Goal: Task Accomplishment & Management: Use online tool/utility

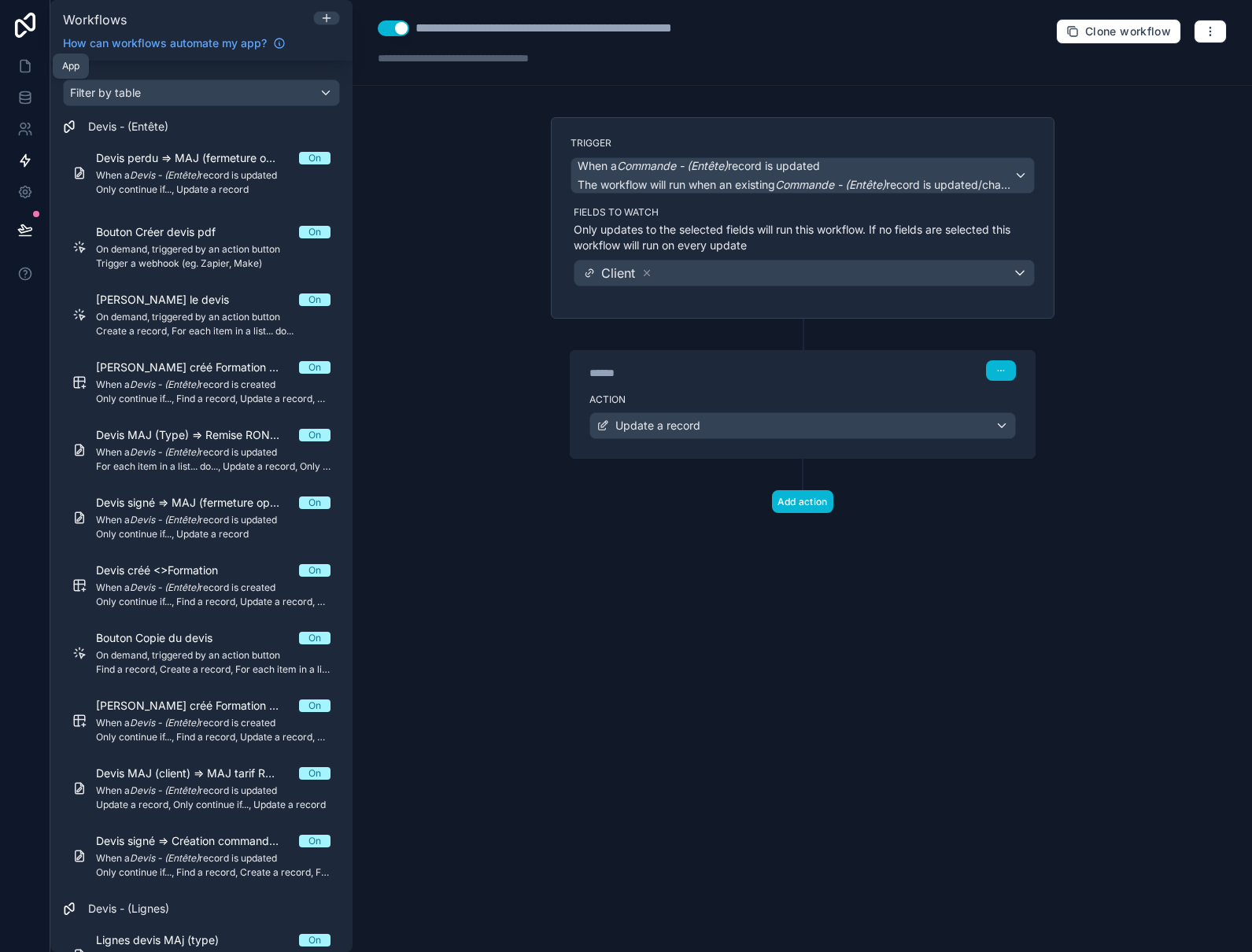
click at [31, 68] on icon at bounding box center [25, 66] width 15 height 15
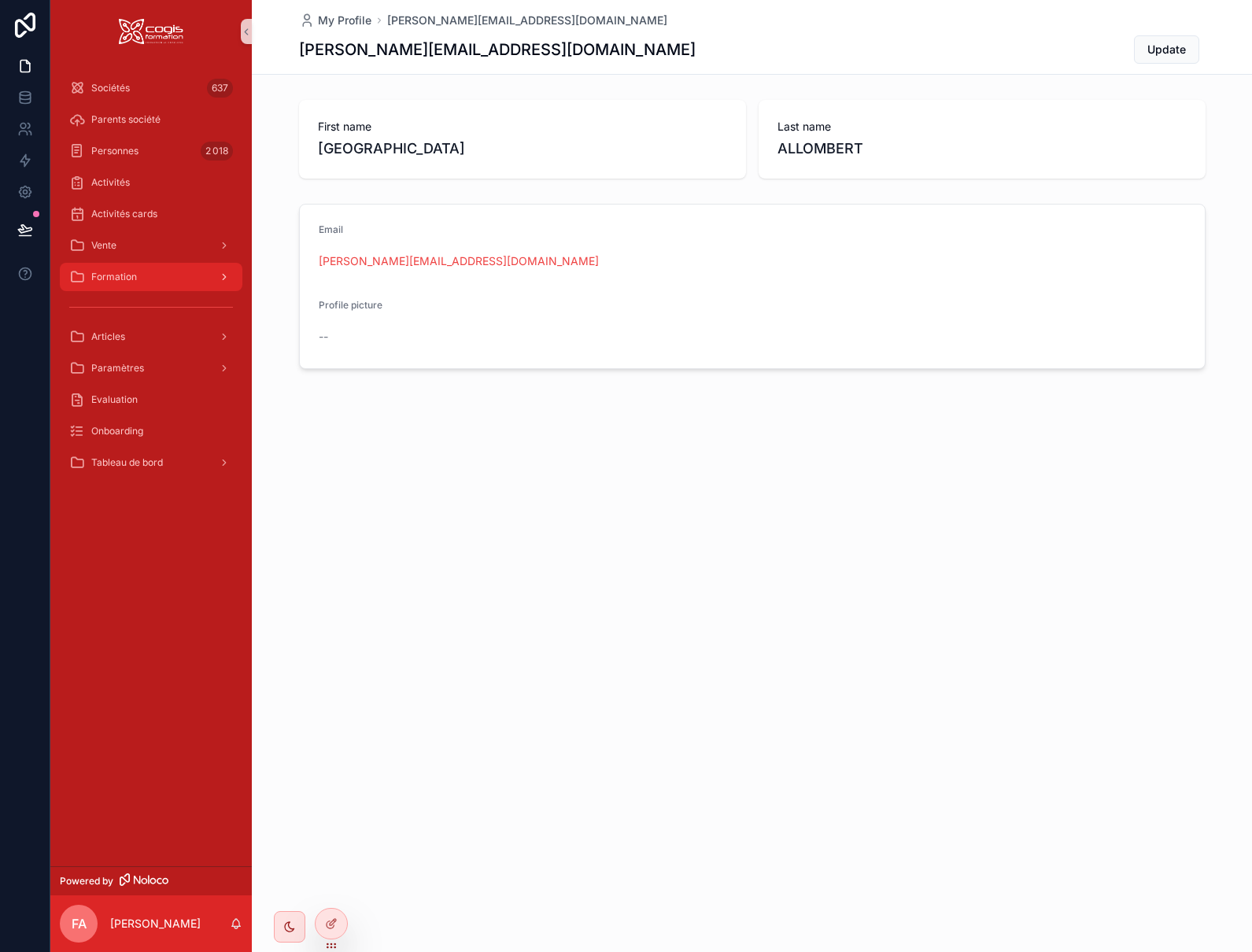
click at [122, 283] on span "Formation" at bounding box center [115, 277] width 46 height 12
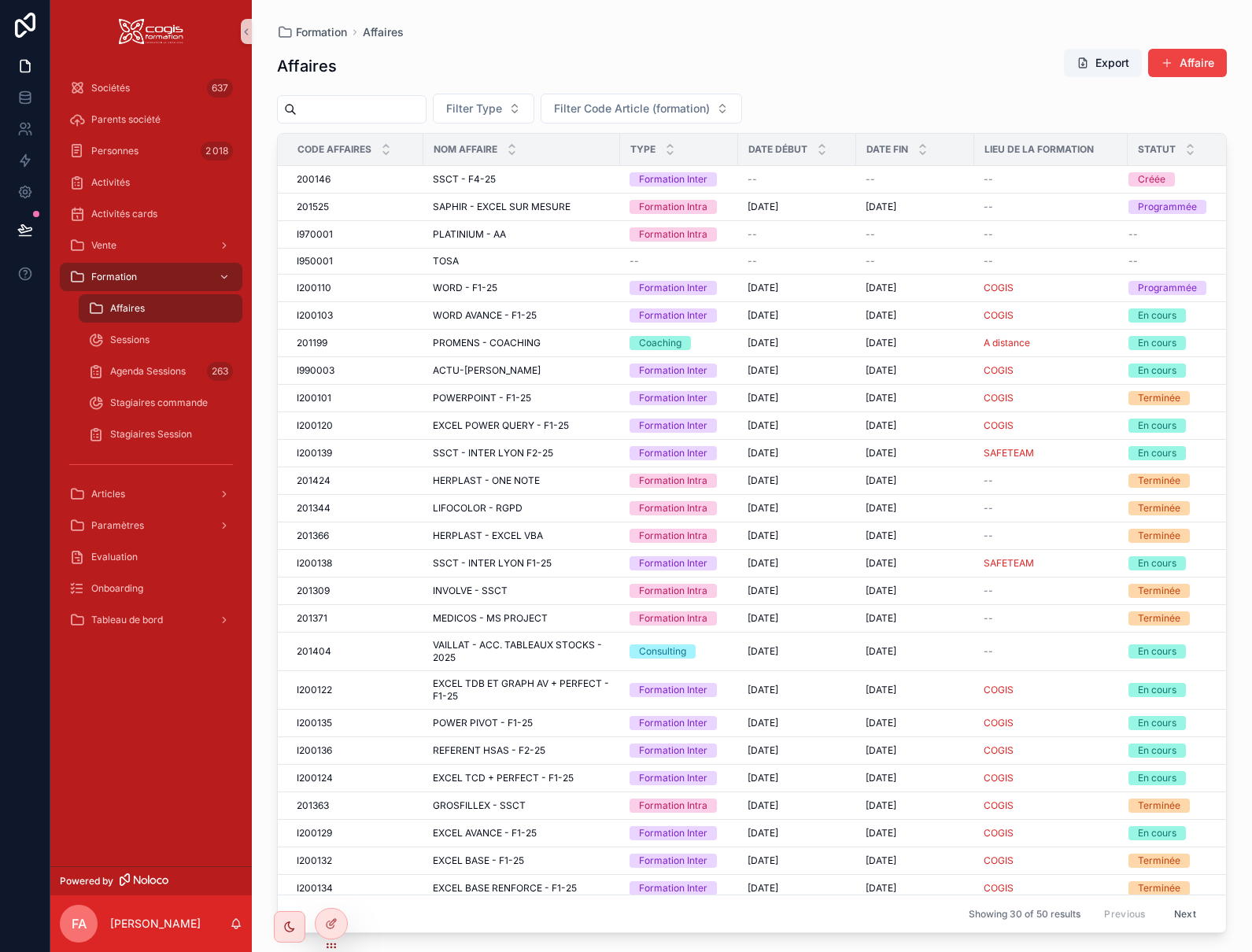
click at [130, 311] on span "Affaires" at bounding box center [127, 308] width 34 height 12
click at [510, 206] on span "SAPHIR - EXCEL SUR MESURE" at bounding box center [501, 206] width 138 height 12
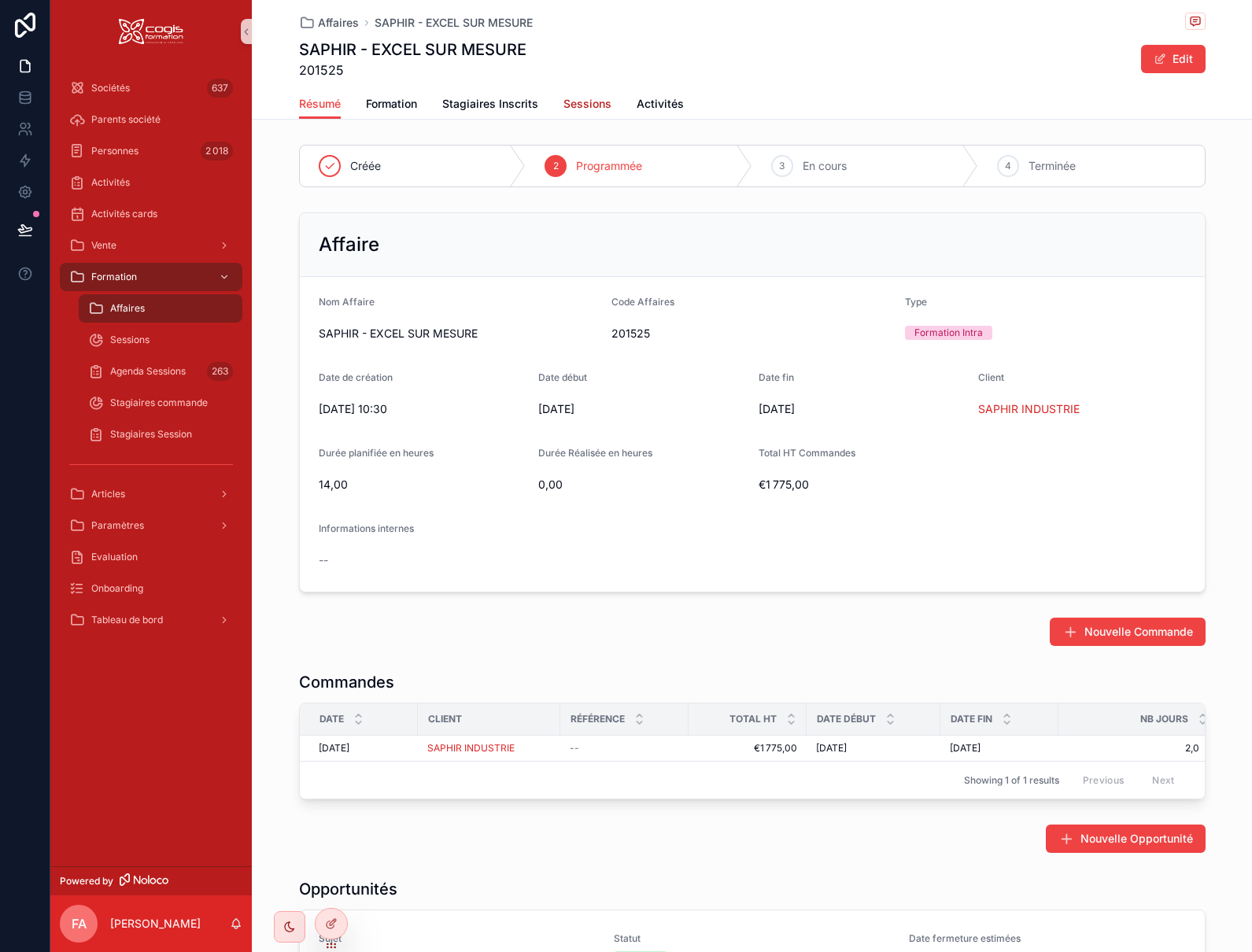
click at [573, 100] on span "Sessions" at bounding box center [587, 104] width 48 height 15
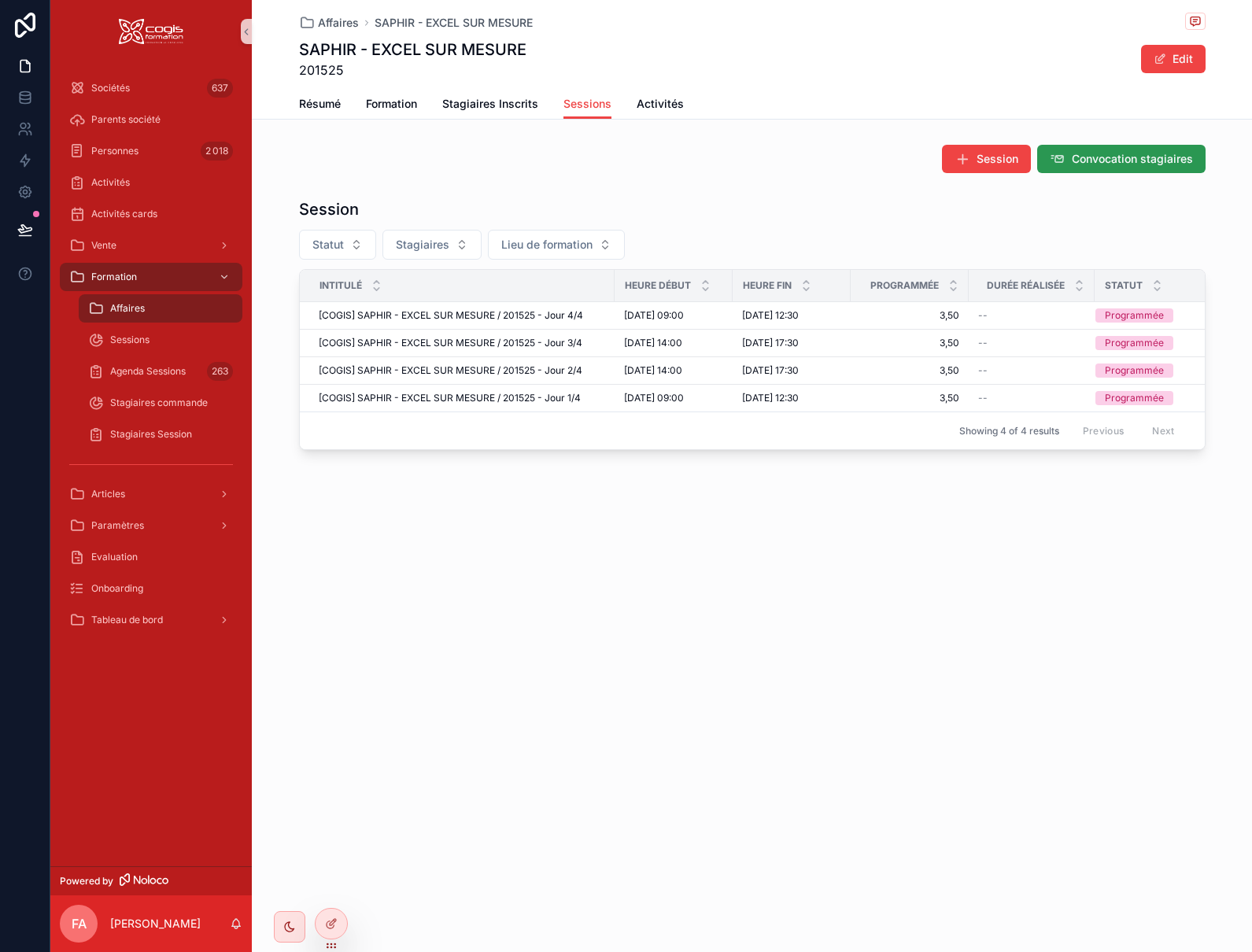
click at [1148, 163] on span "Convocation stagiaires" at bounding box center [1133, 159] width 121 height 15
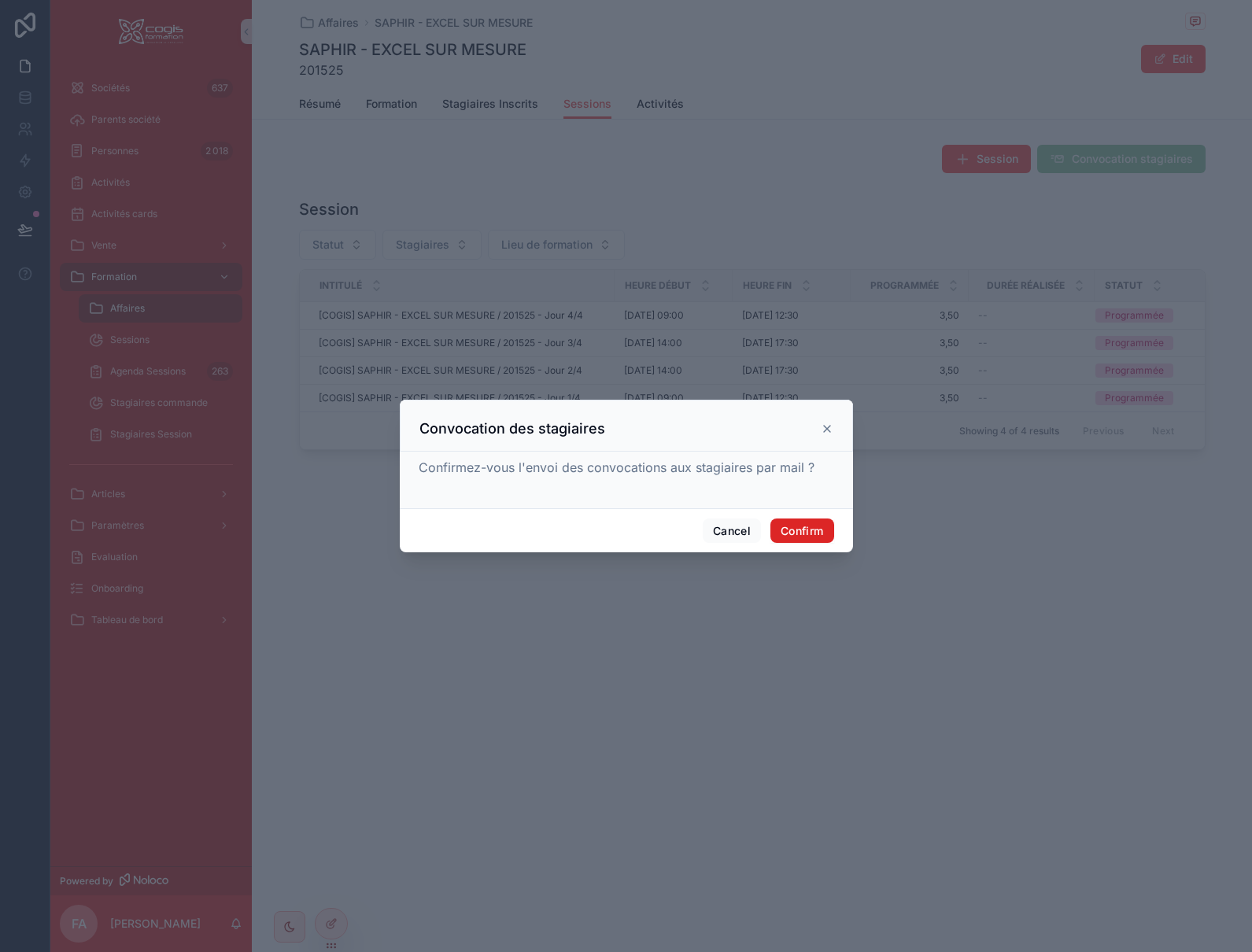
click at [807, 529] on button "Confirm" at bounding box center [802, 531] width 63 height 25
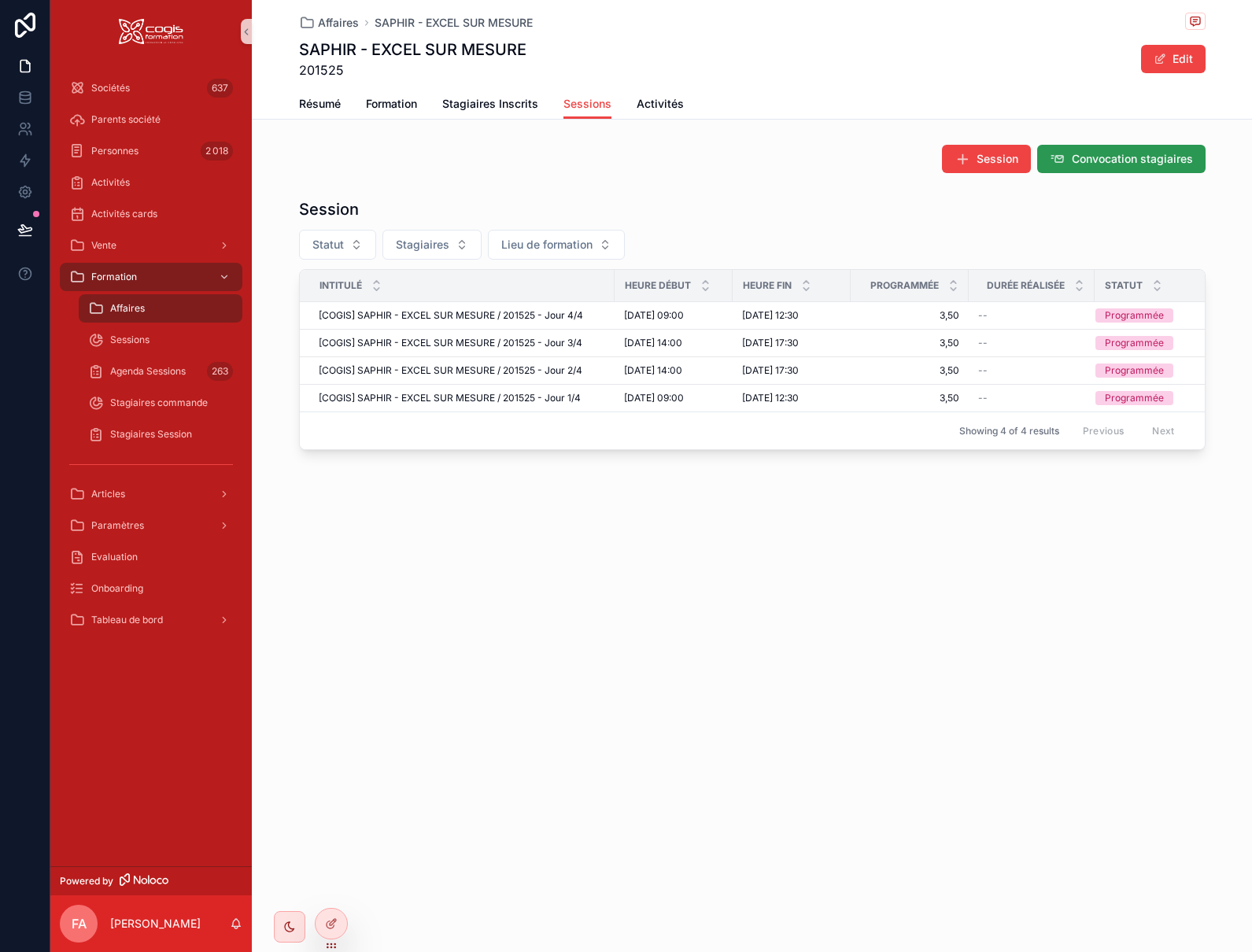
click at [1109, 159] on span "Convocation stagiaires" at bounding box center [1133, 159] width 121 height 15
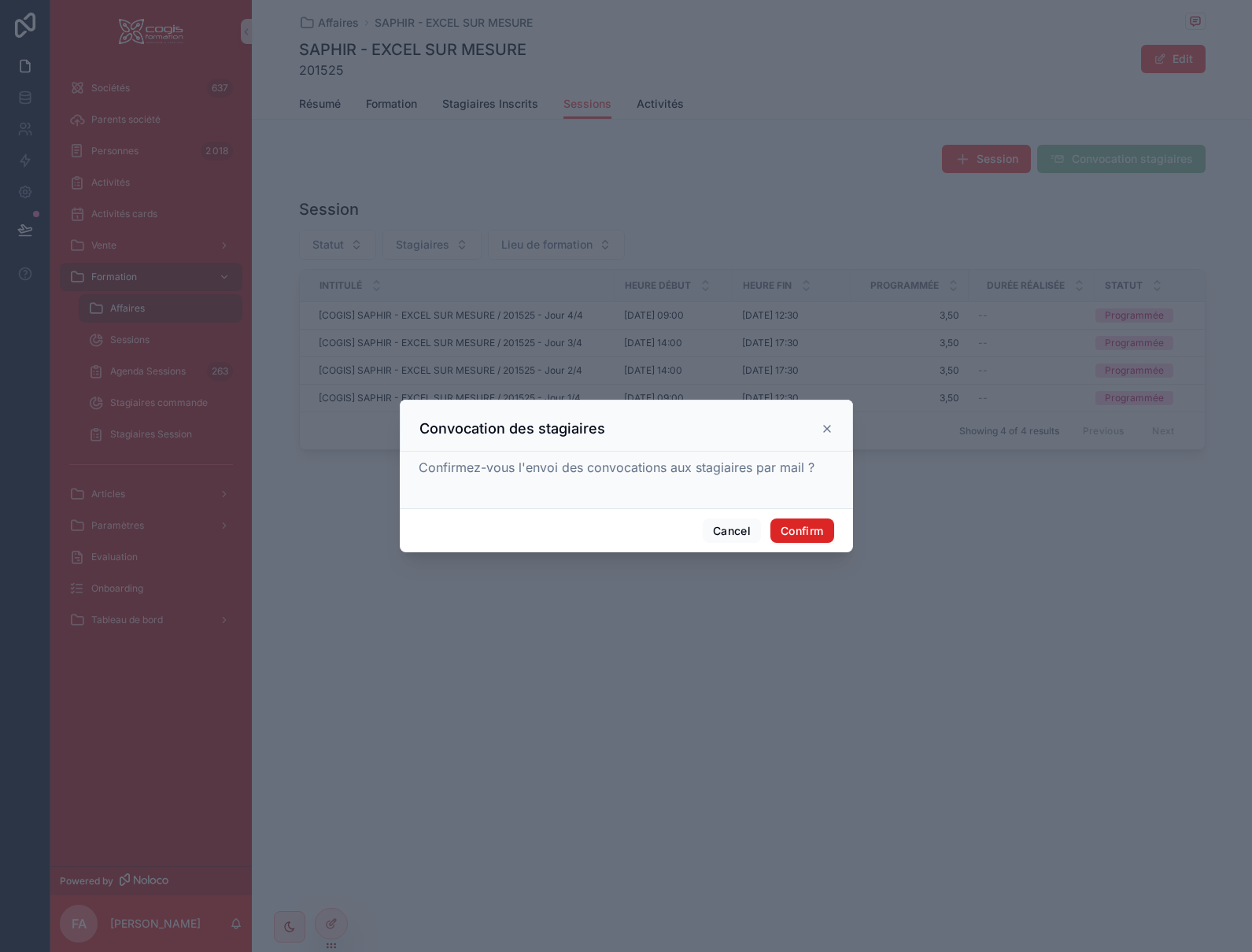
click at [805, 531] on button "Confirm" at bounding box center [802, 531] width 63 height 25
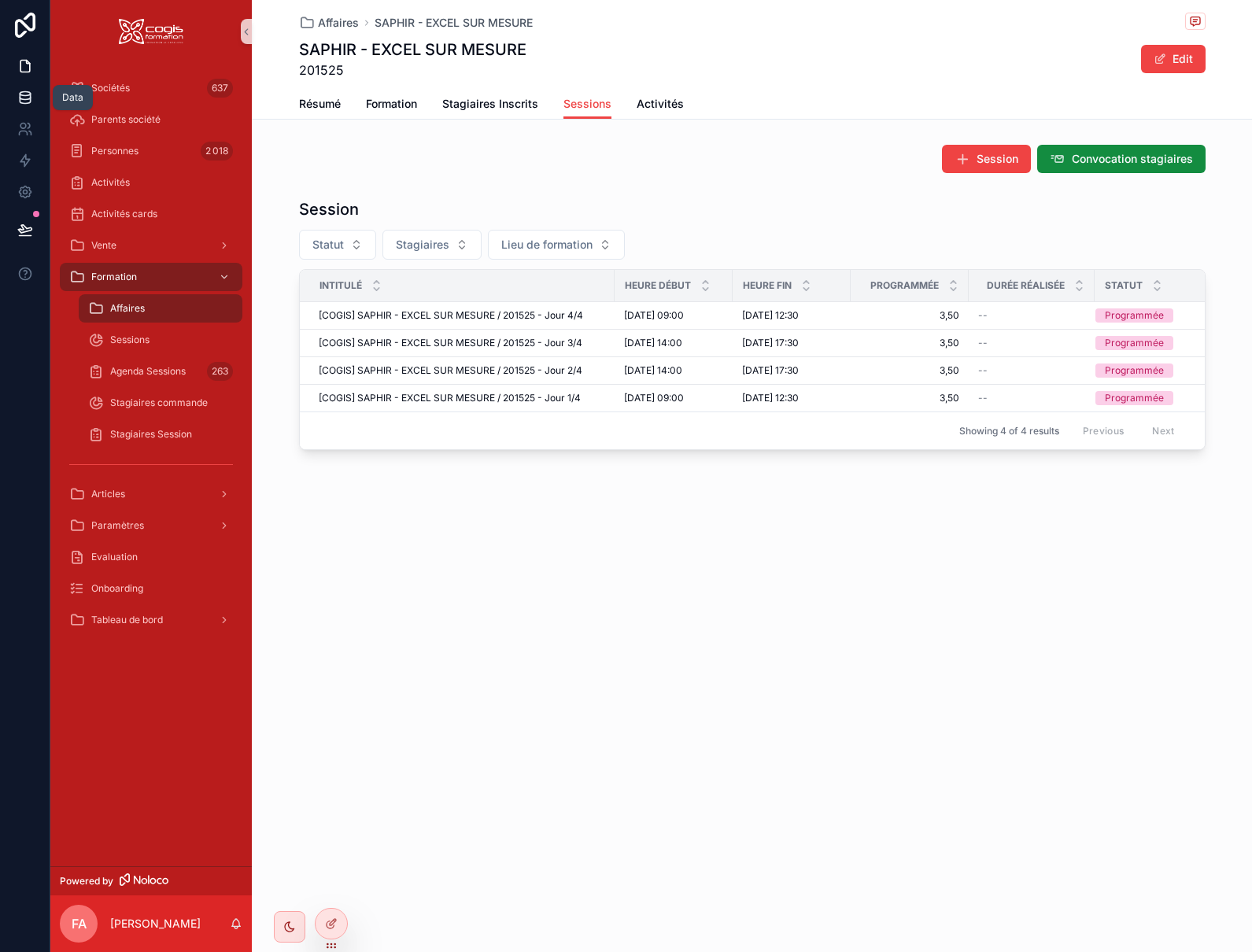
click at [29, 94] on icon at bounding box center [25, 97] width 15 height 15
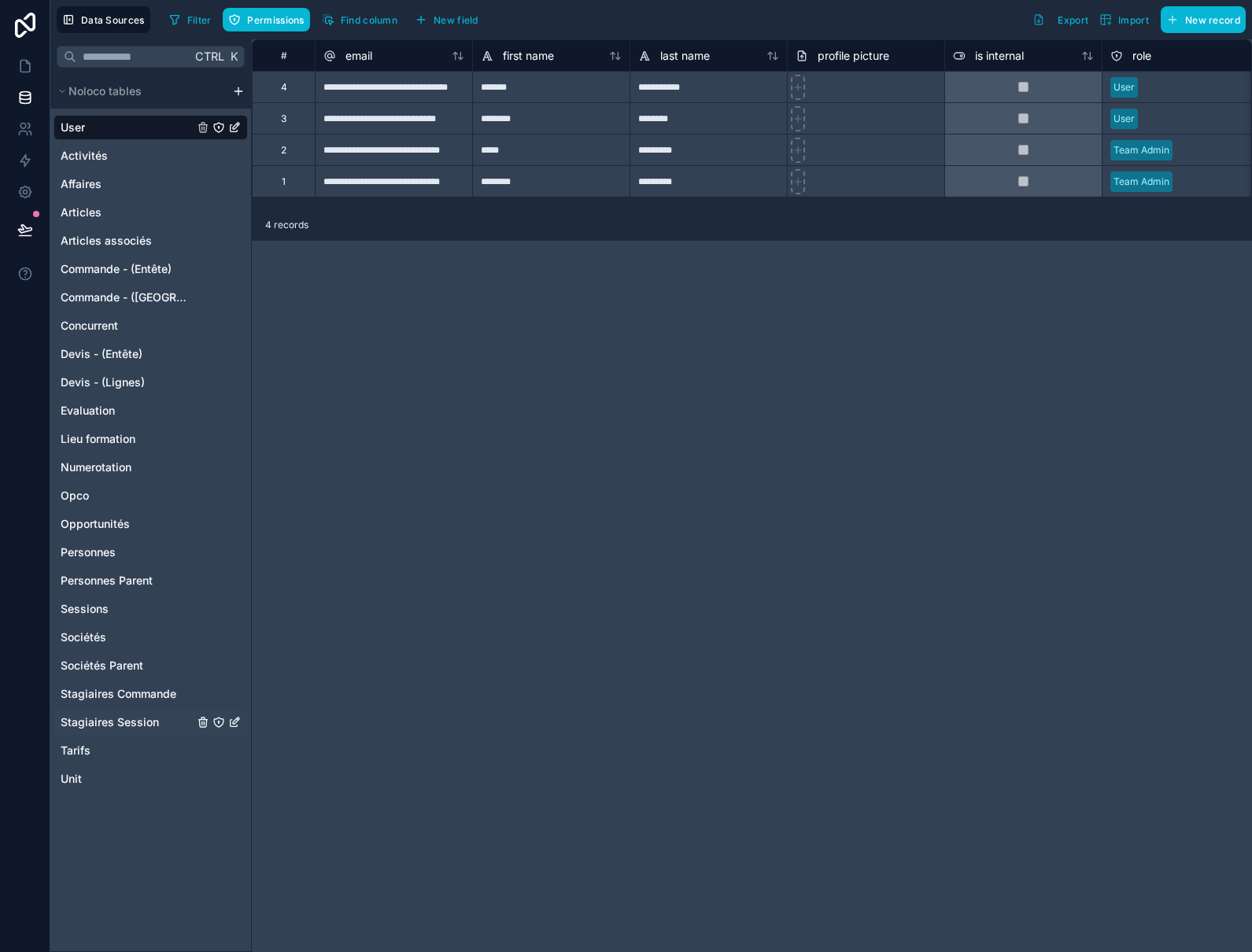
click at [128, 724] on span "Stagiaires Session" at bounding box center [109, 722] width 98 height 15
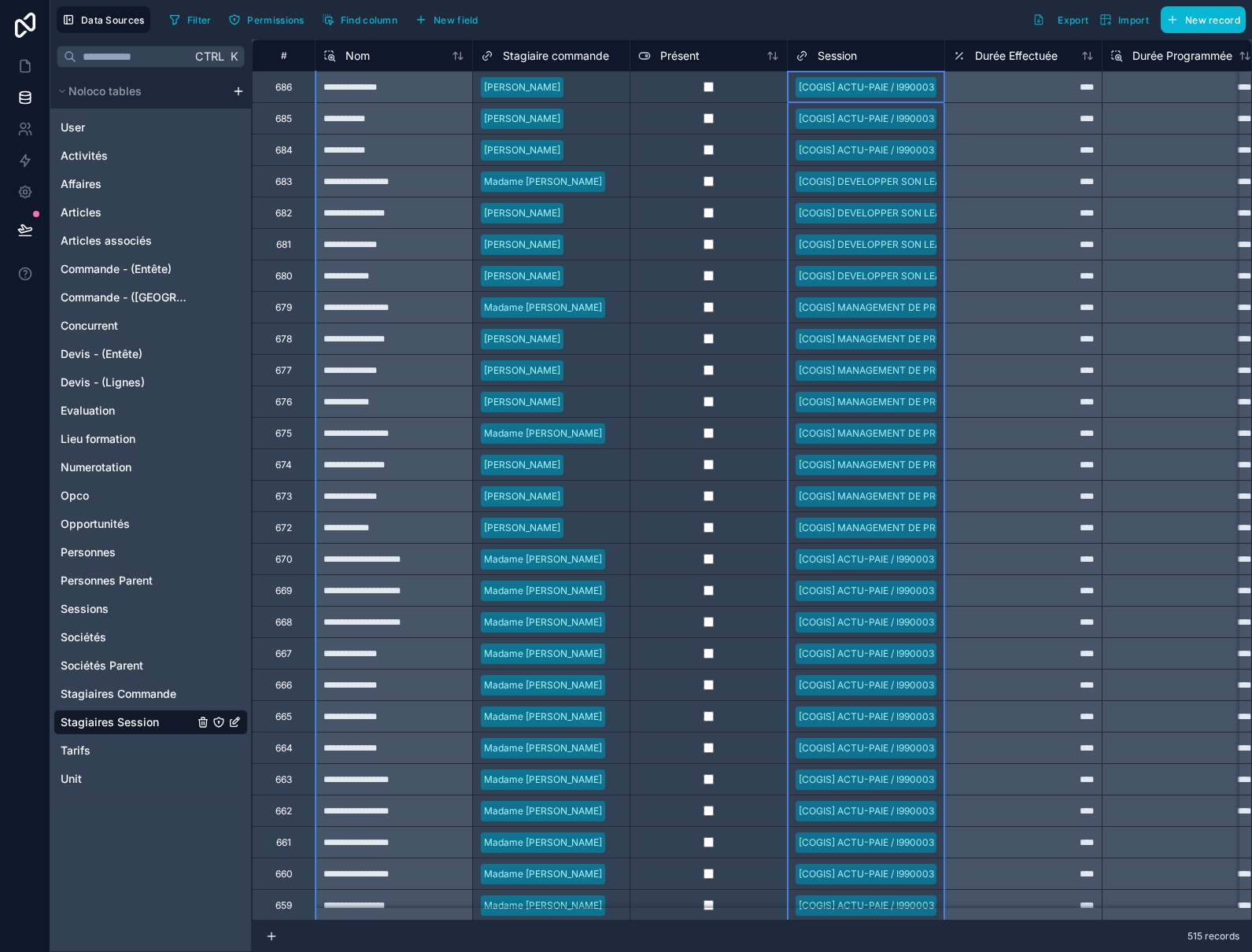
click at [844, 60] on span "Session" at bounding box center [837, 55] width 39 height 15
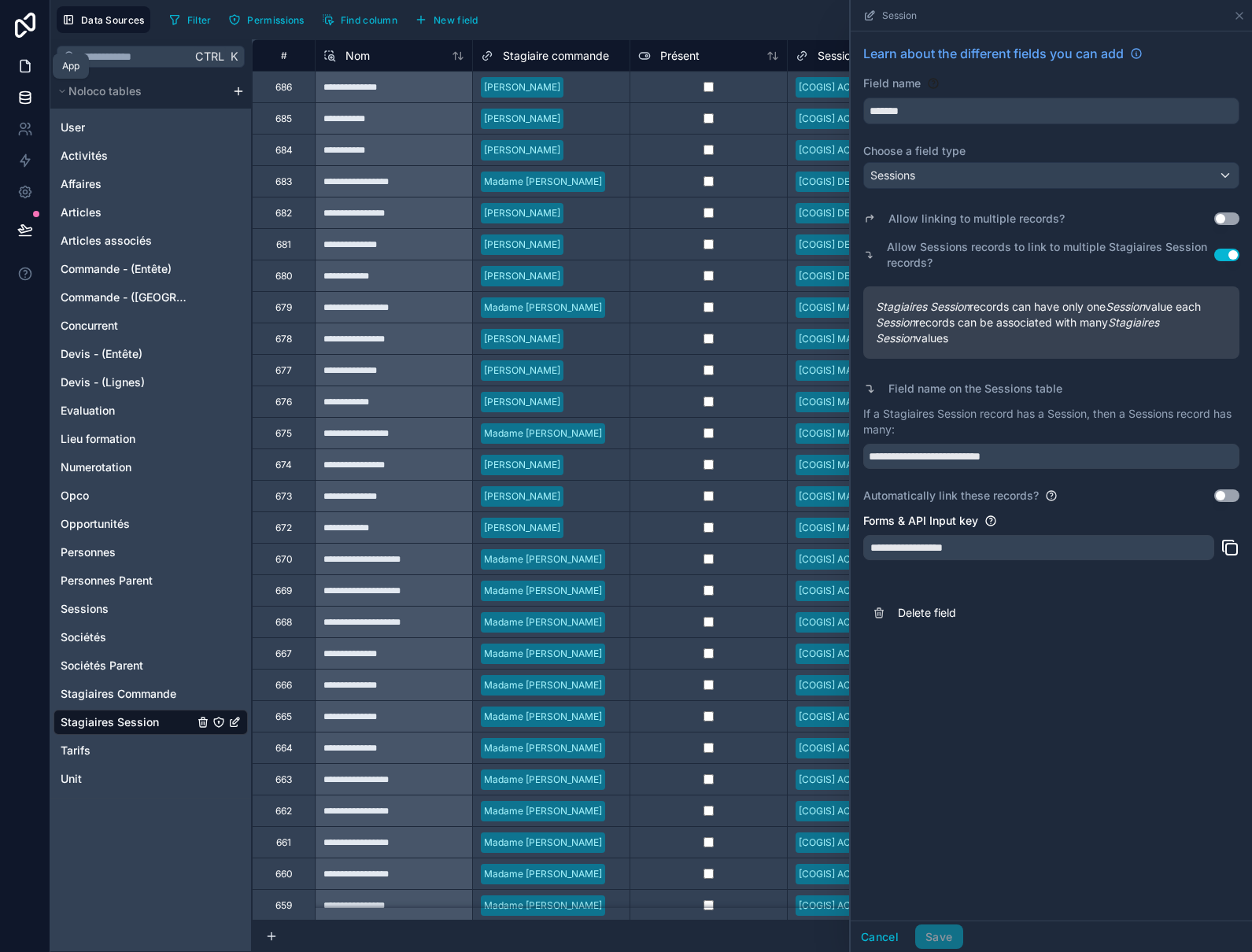
click at [19, 66] on icon at bounding box center [25, 66] width 15 height 15
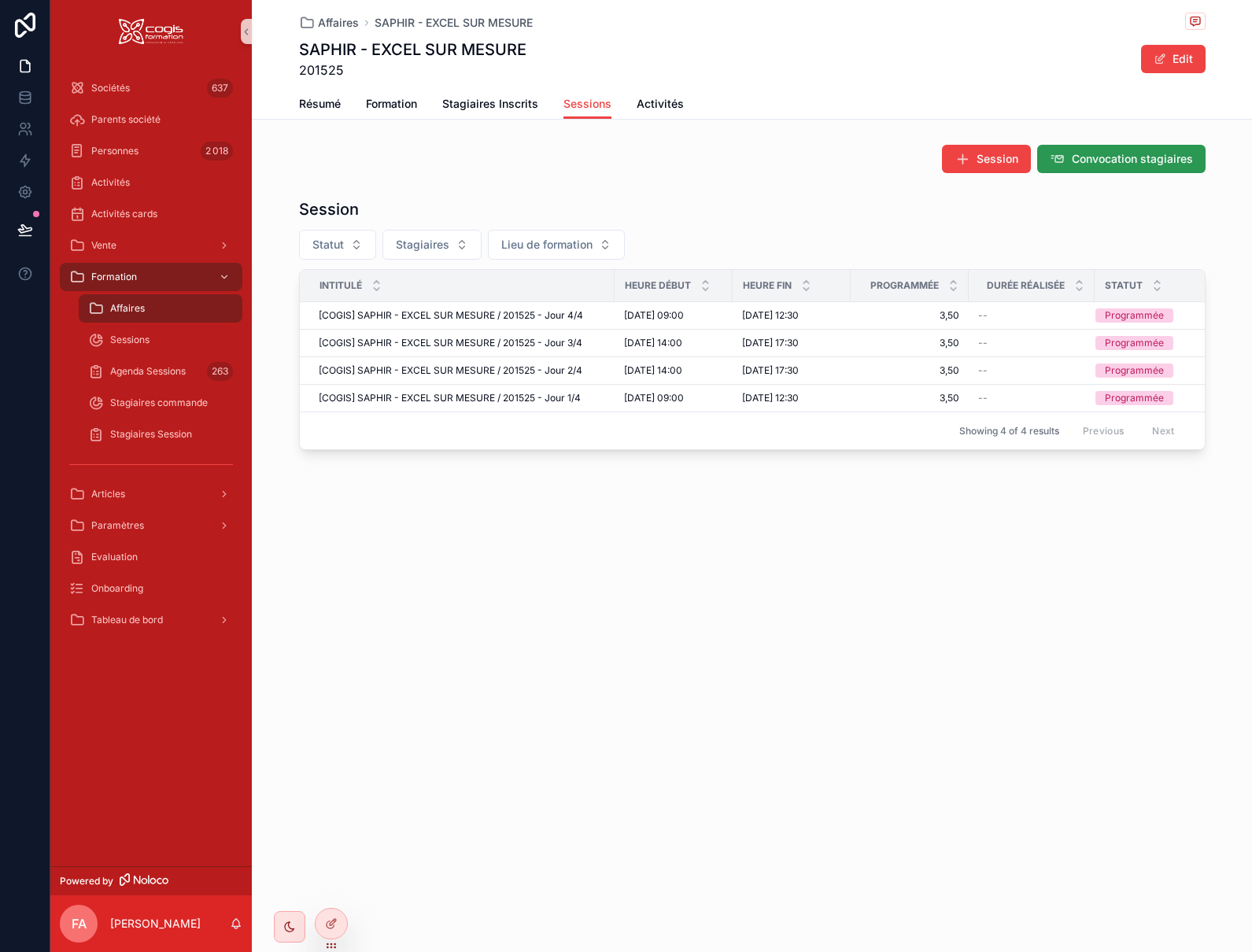
click at [1146, 154] on span "Convocation stagiaires" at bounding box center [1133, 159] width 121 height 15
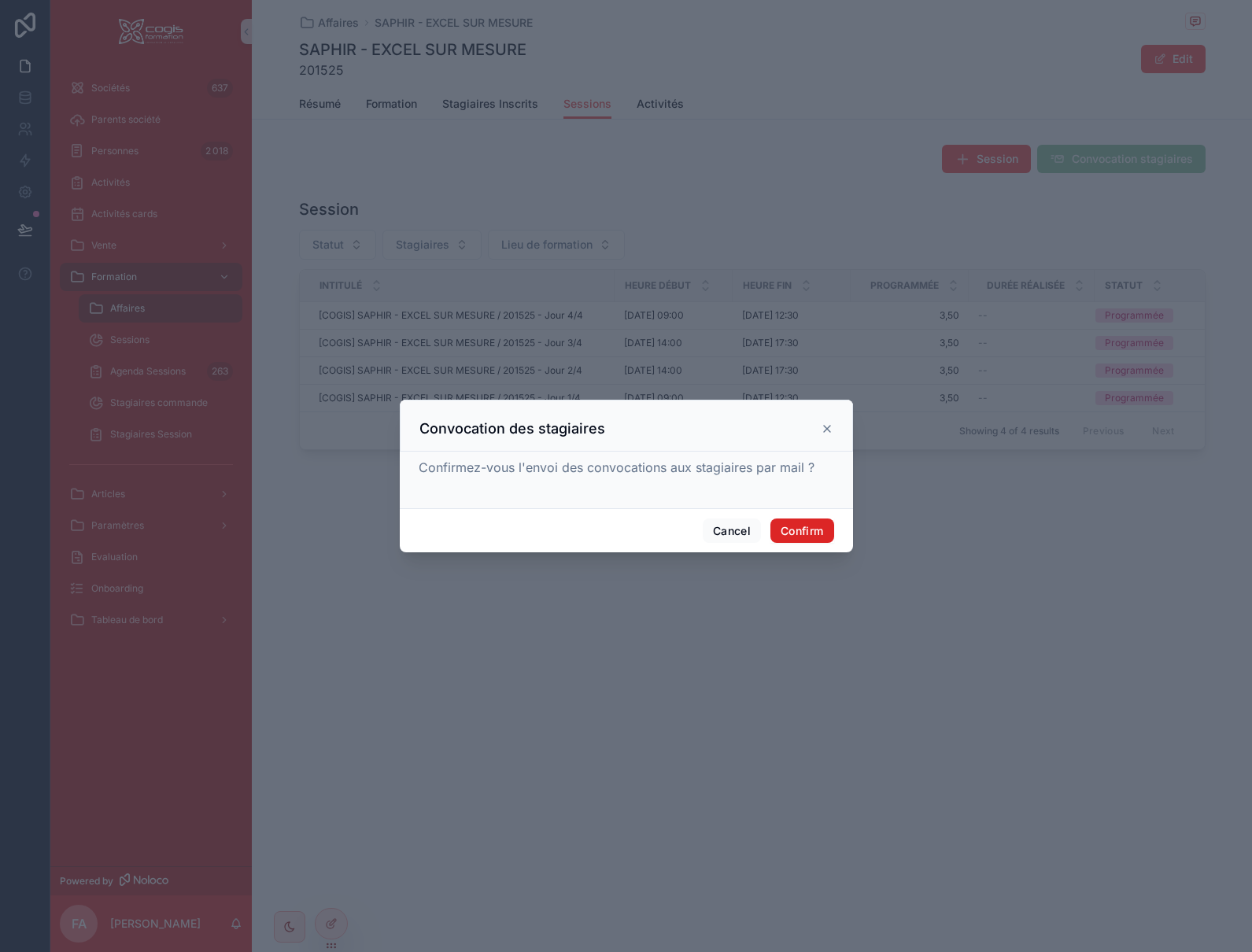
click at [800, 529] on button "Confirm" at bounding box center [802, 531] width 63 height 25
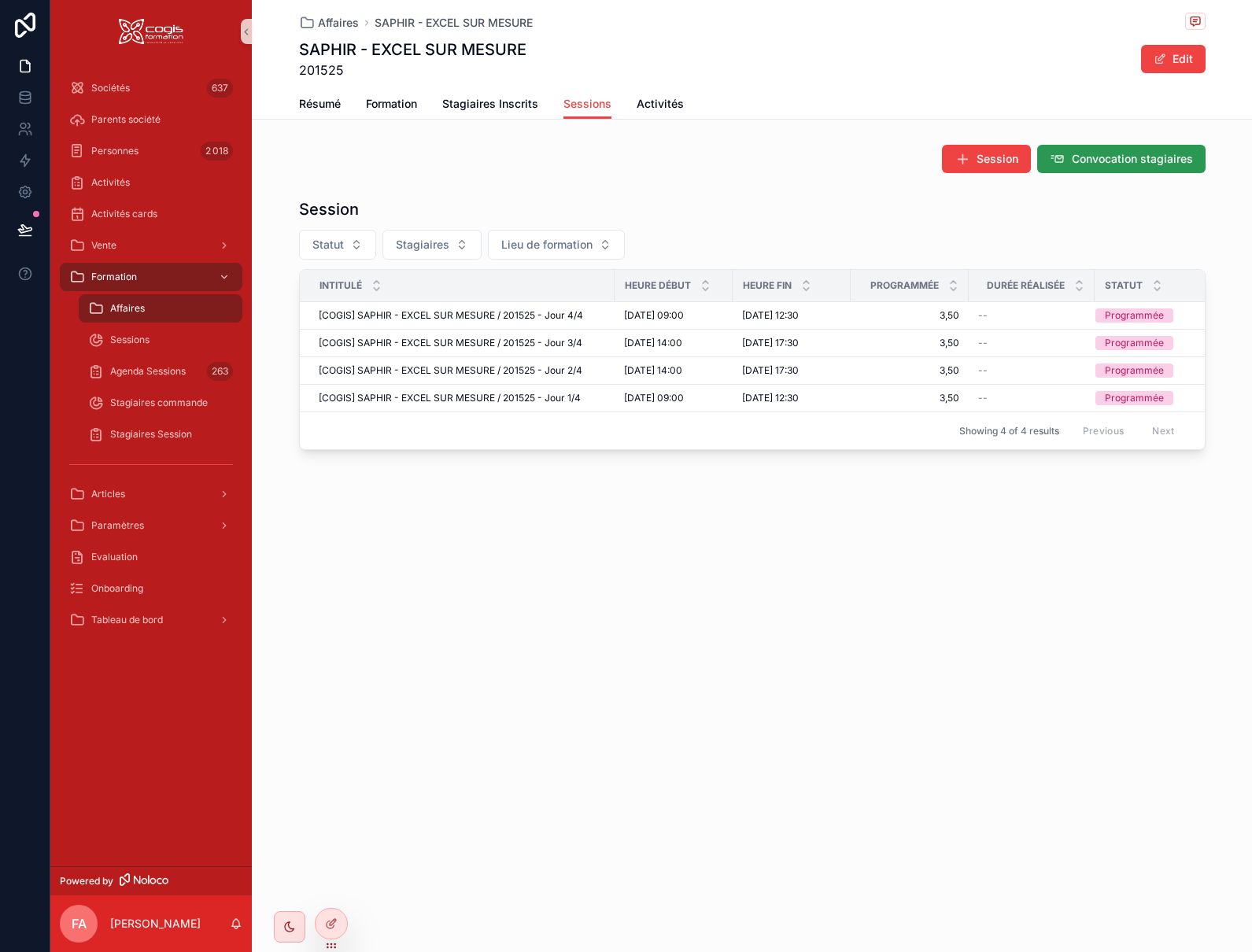
click at [1082, 160] on span "Convocation stagiaires" at bounding box center [1133, 159] width 121 height 15
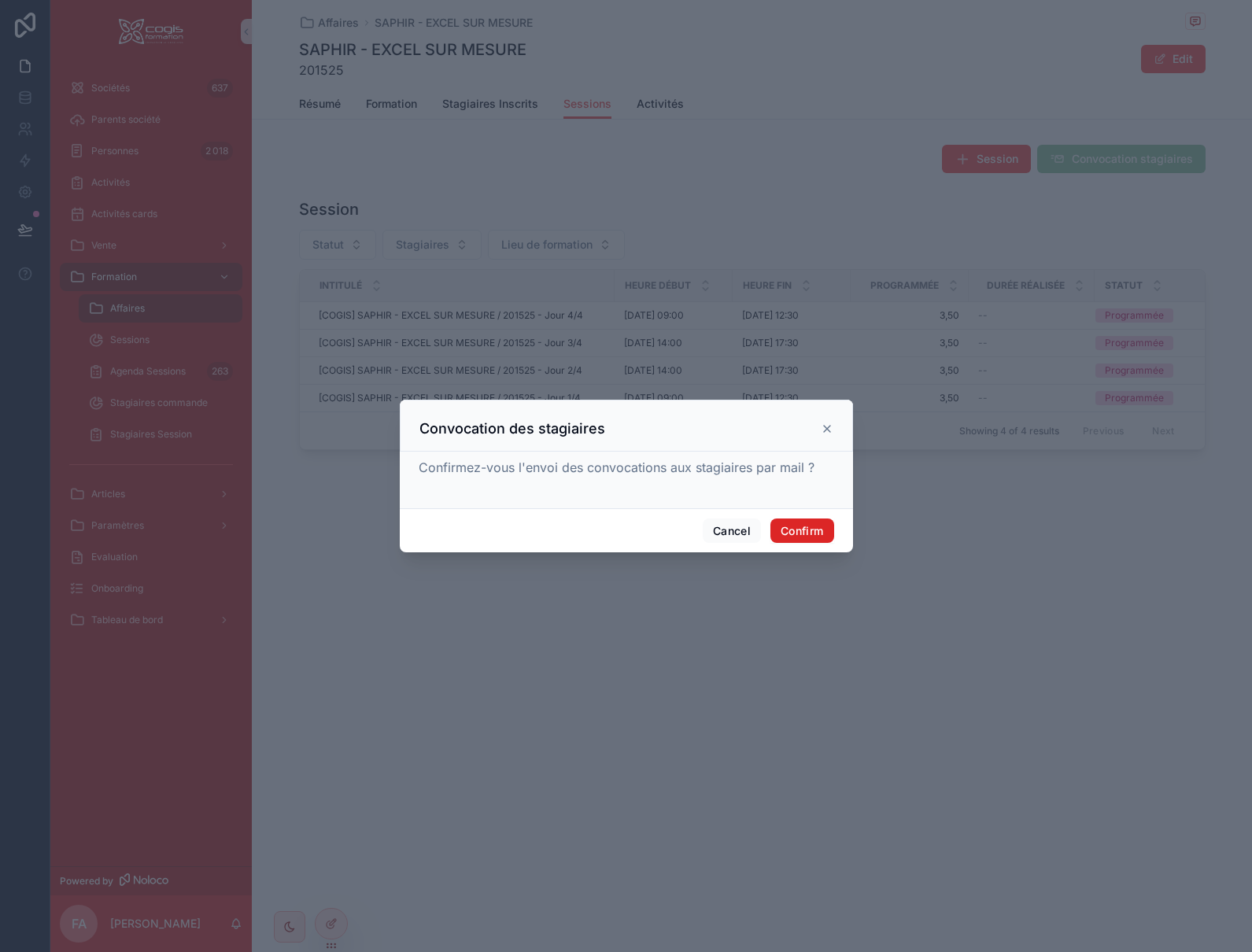
click at [807, 533] on button "Confirm" at bounding box center [802, 531] width 63 height 25
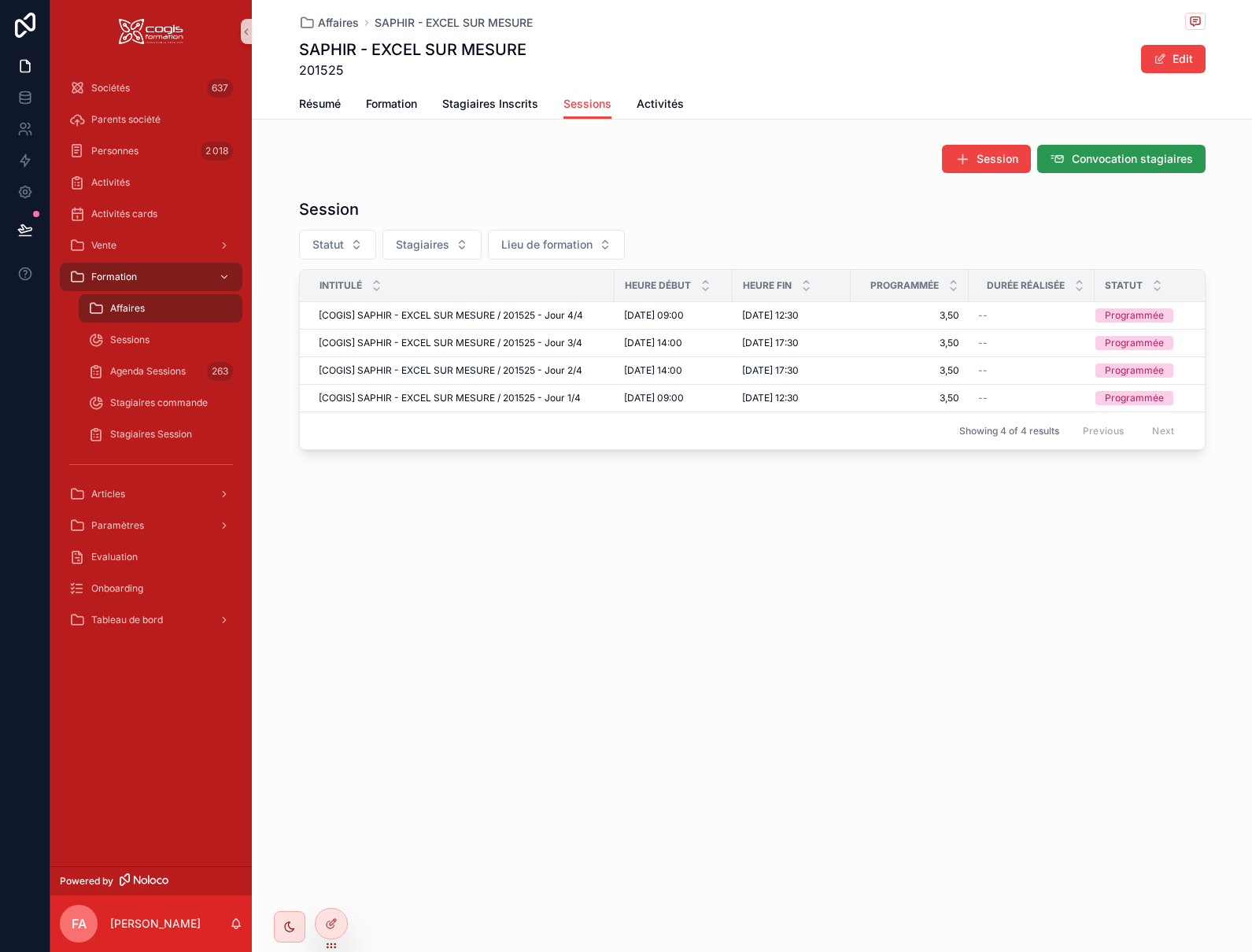
click at [1108, 158] on span "Convocation stagiaires" at bounding box center [1133, 159] width 121 height 15
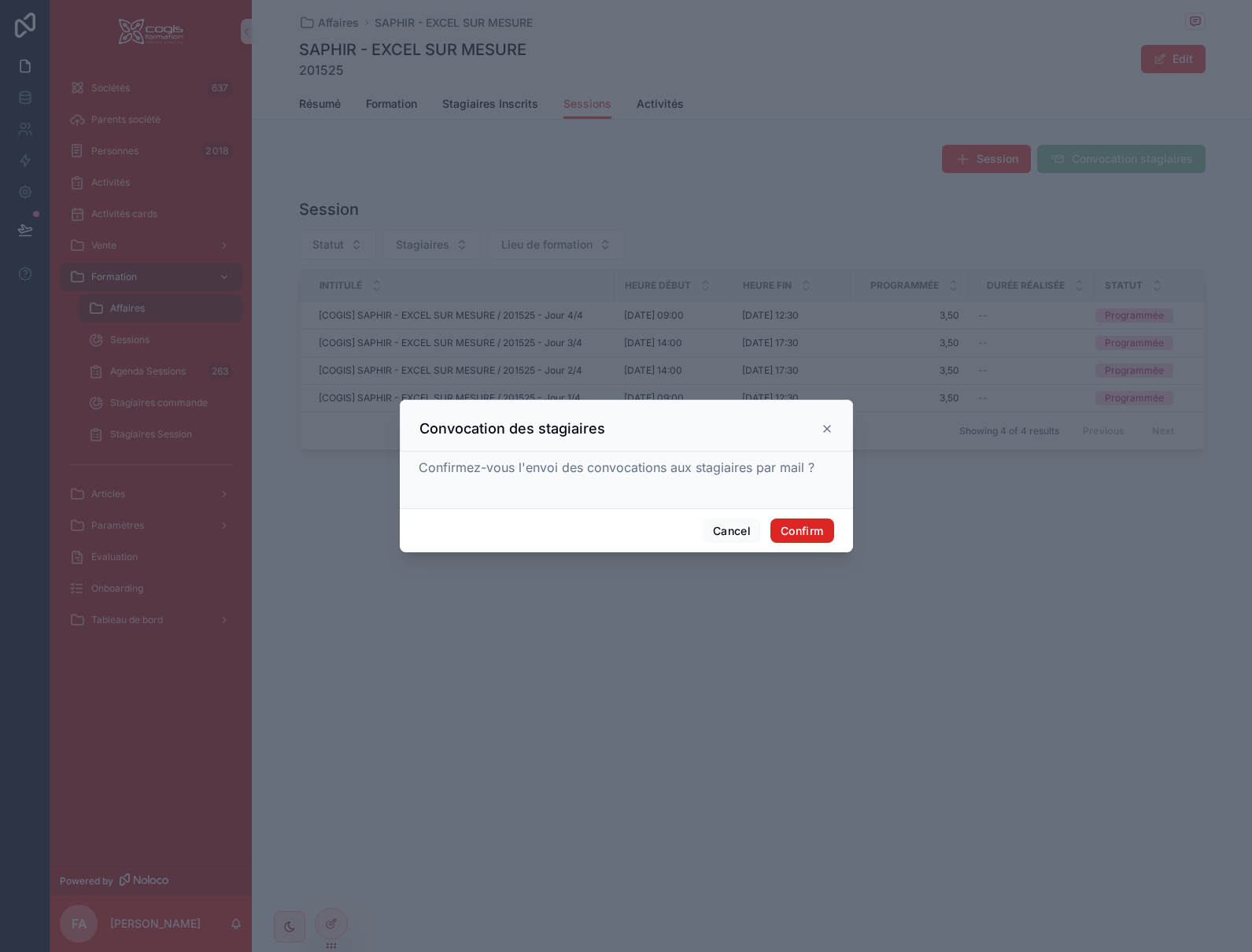
click at [808, 527] on button "Confirm" at bounding box center [802, 531] width 63 height 25
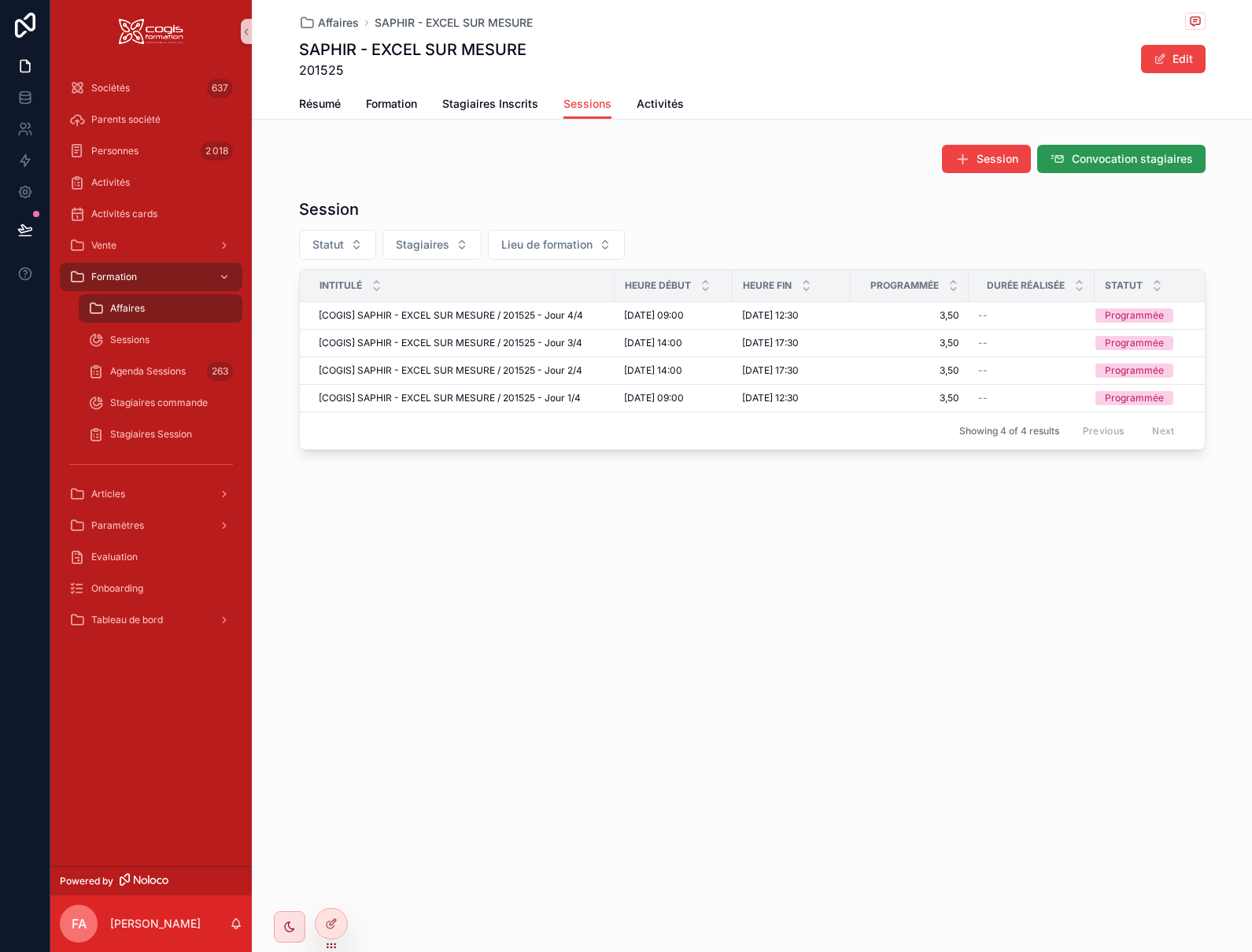
click at [1147, 158] on span "Convocation stagiaires" at bounding box center [1133, 159] width 121 height 15
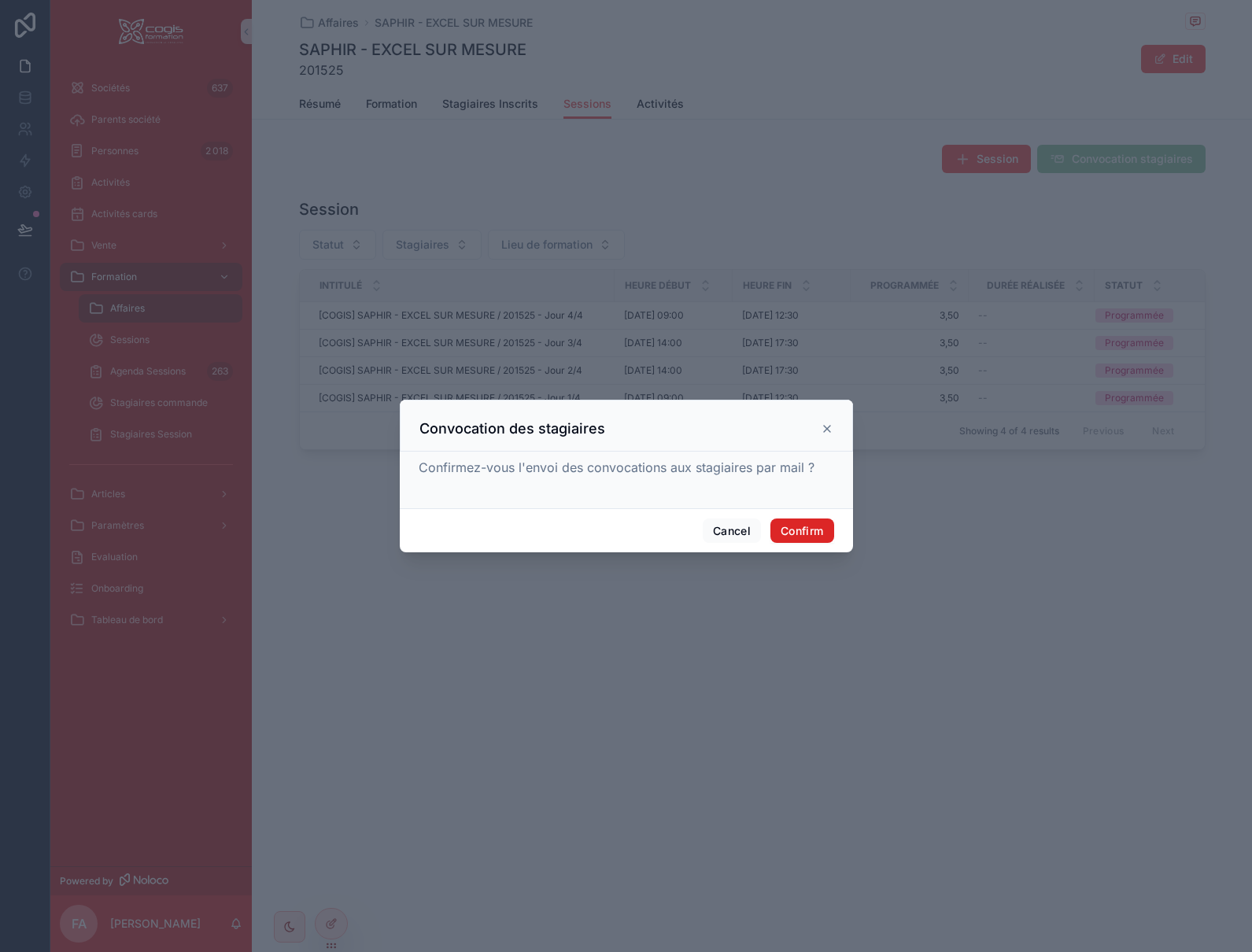
click at [807, 533] on button "Confirm" at bounding box center [802, 531] width 63 height 25
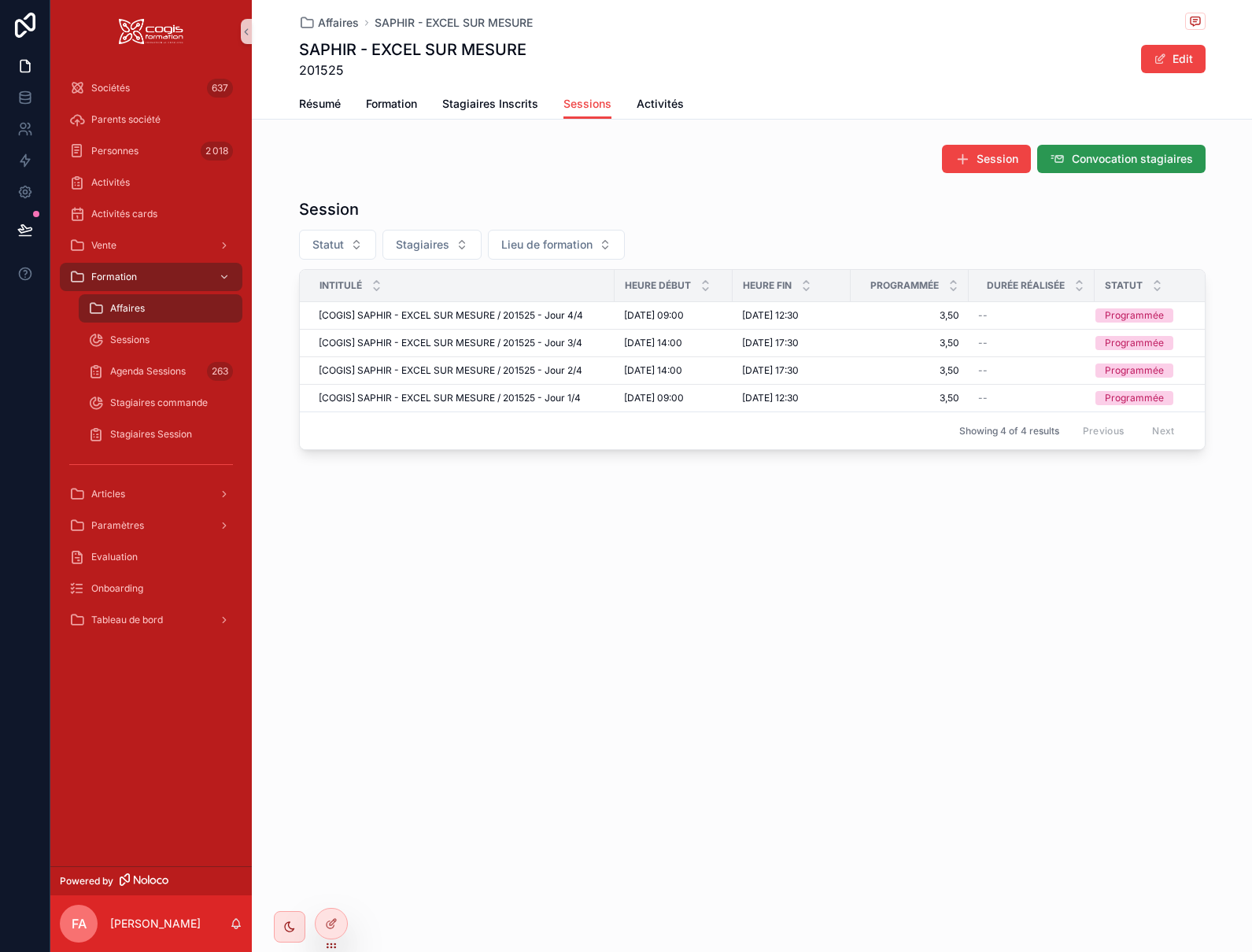
click at [1146, 154] on span "Convocation stagiaires" at bounding box center [1133, 159] width 121 height 15
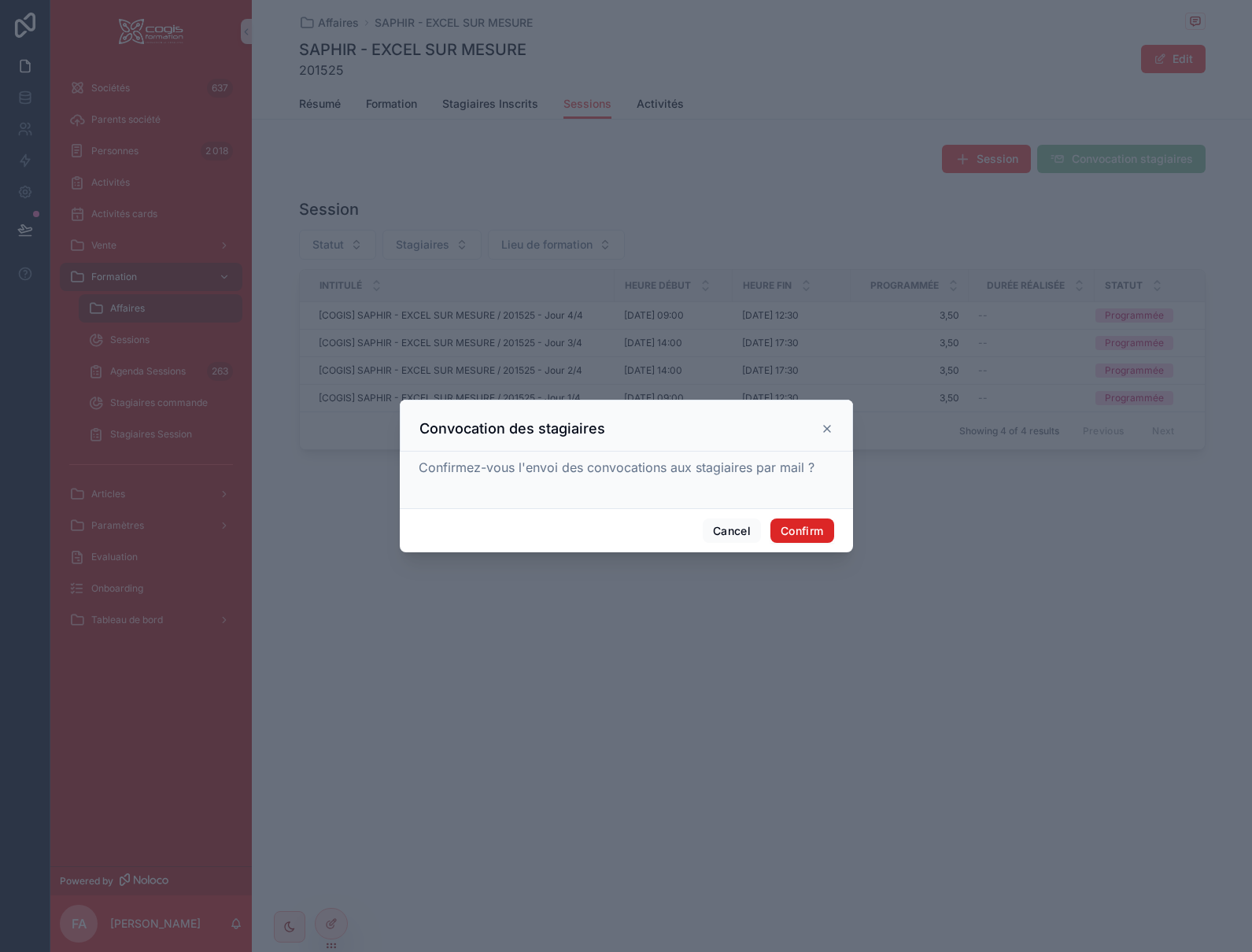
click at [813, 527] on button "Confirm" at bounding box center [802, 531] width 63 height 25
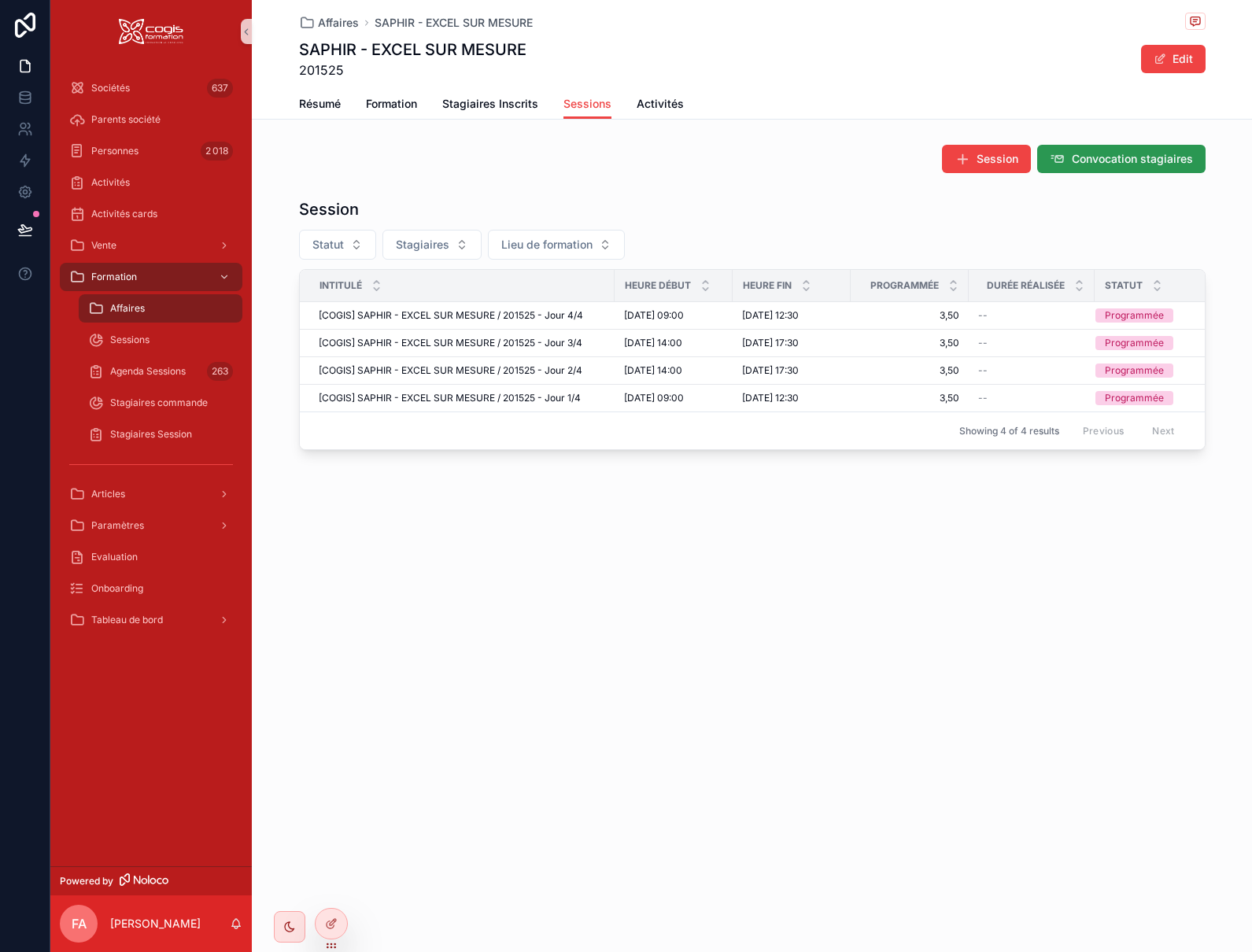
click at [1167, 151] on span "Convocation stagiaires" at bounding box center [1133, 159] width 121 height 15
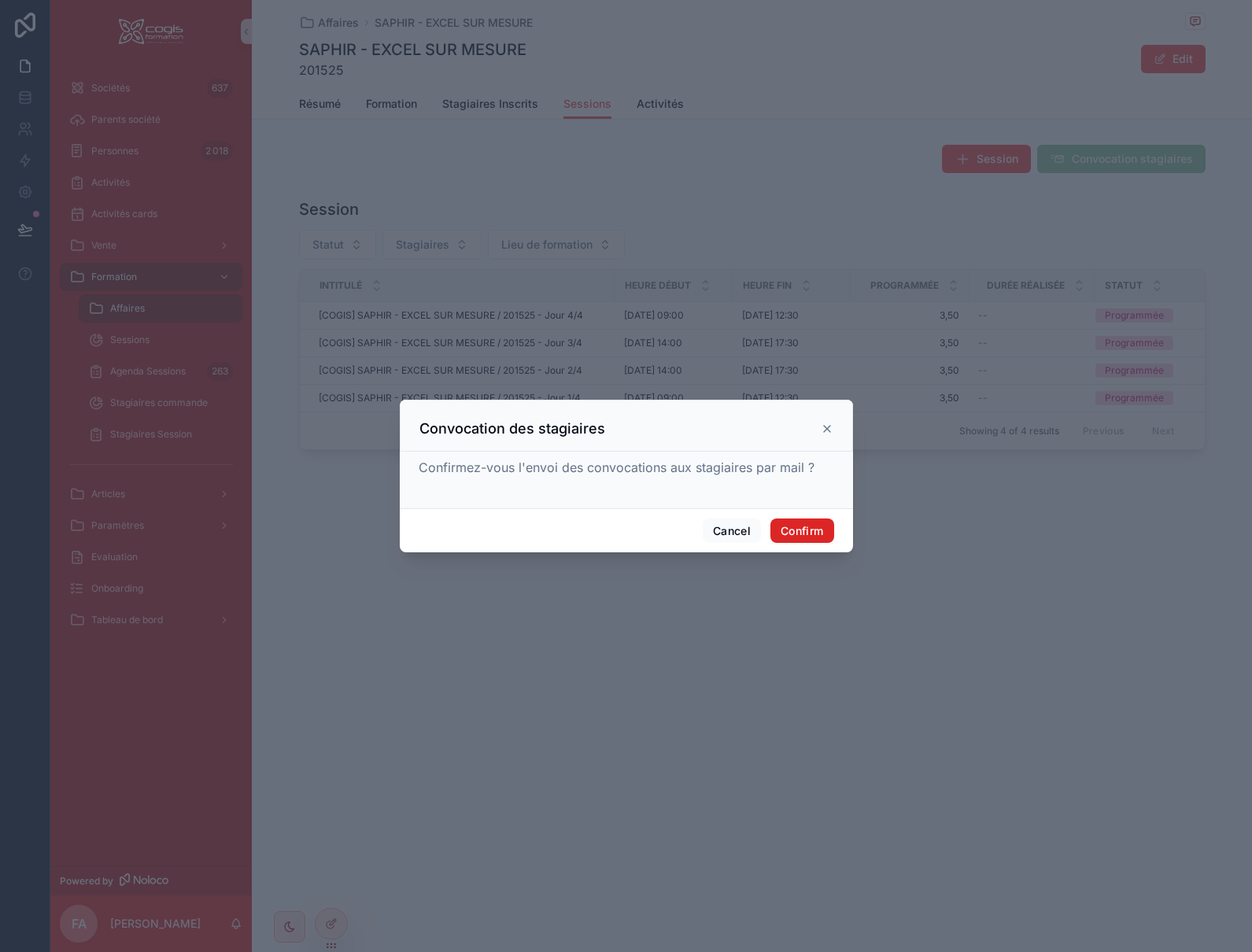
click at [808, 534] on button "Confirm" at bounding box center [802, 531] width 63 height 25
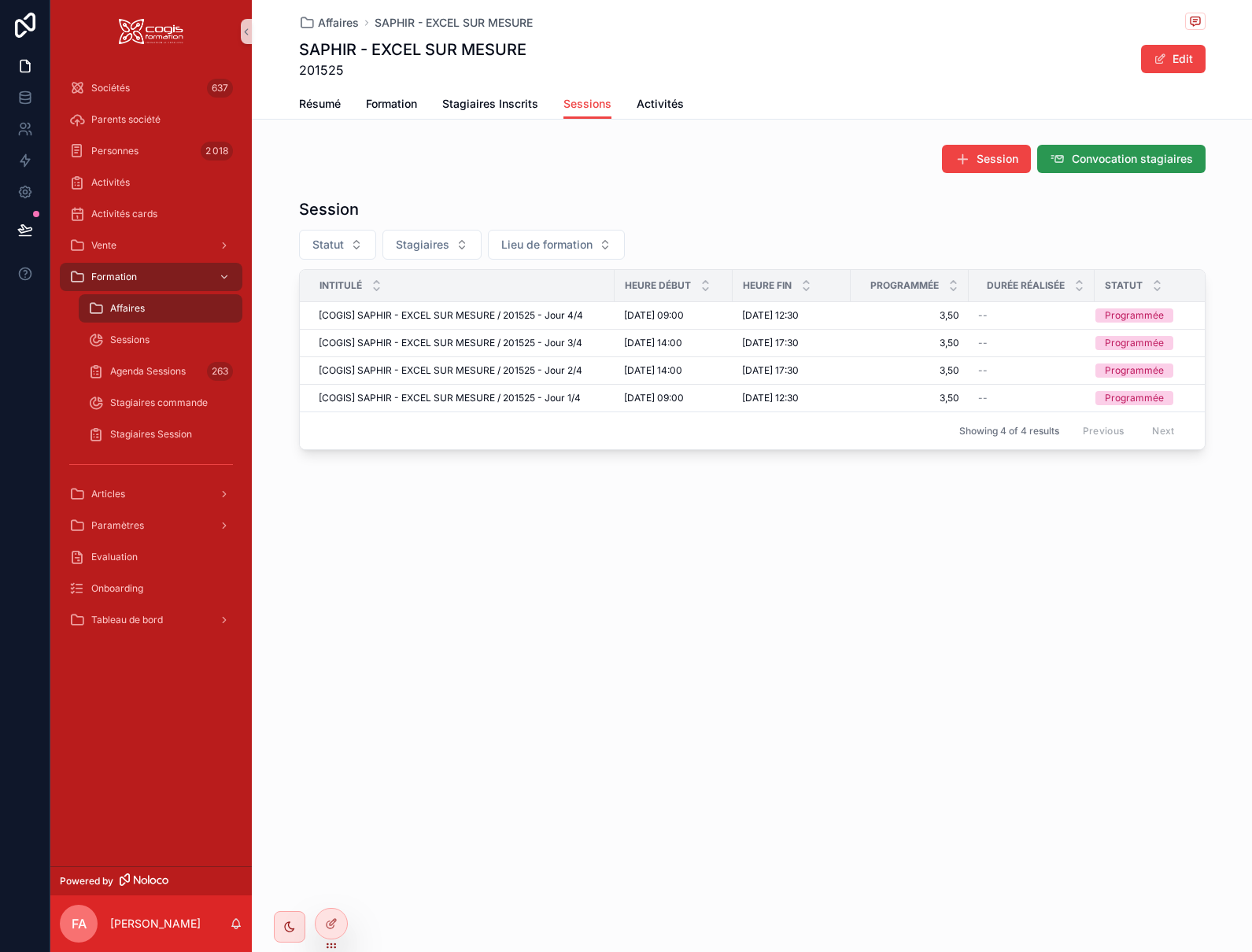
click at [1091, 159] on span "Convocation stagiaires" at bounding box center [1133, 159] width 121 height 15
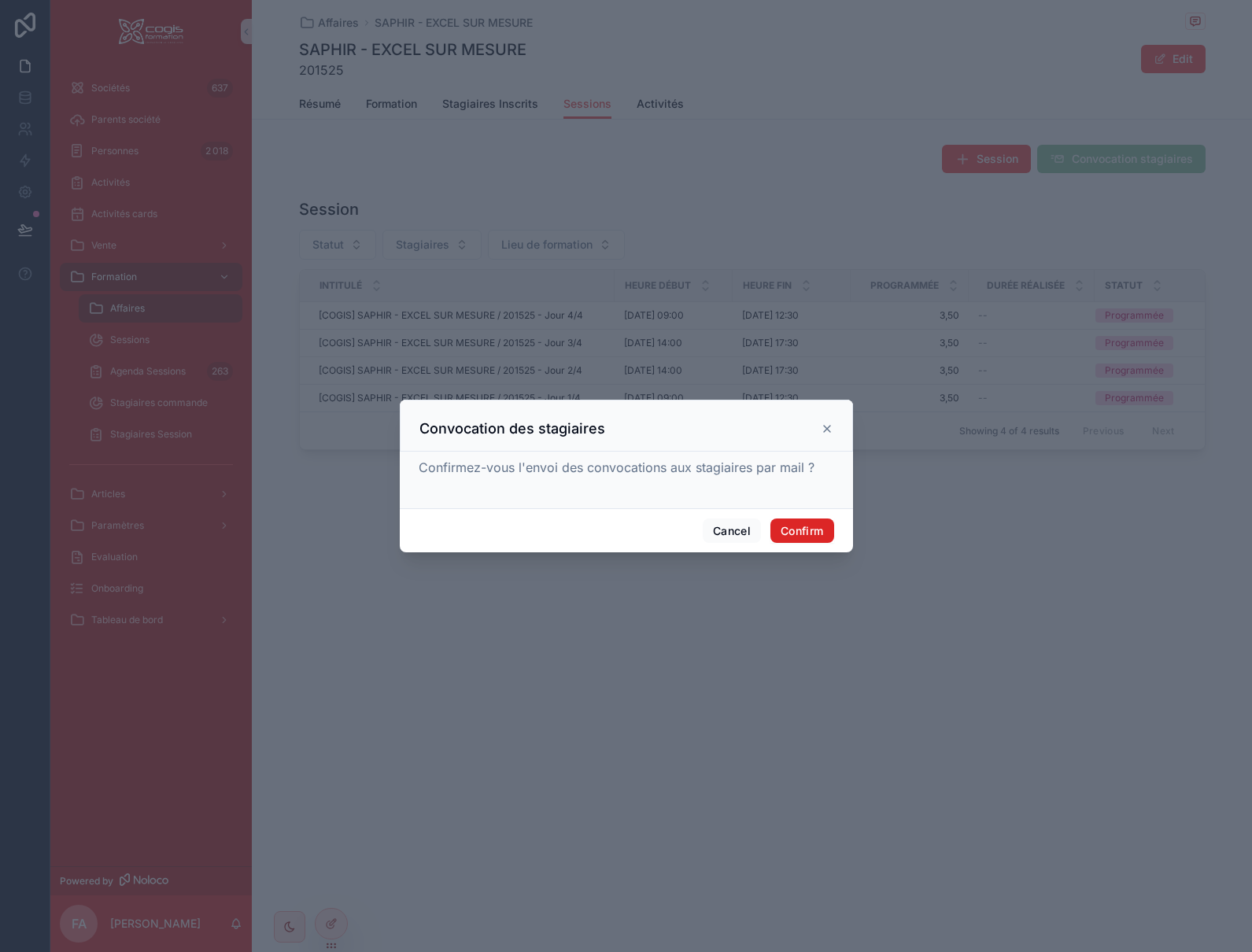
click at [808, 534] on button "Confirm" at bounding box center [802, 531] width 63 height 25
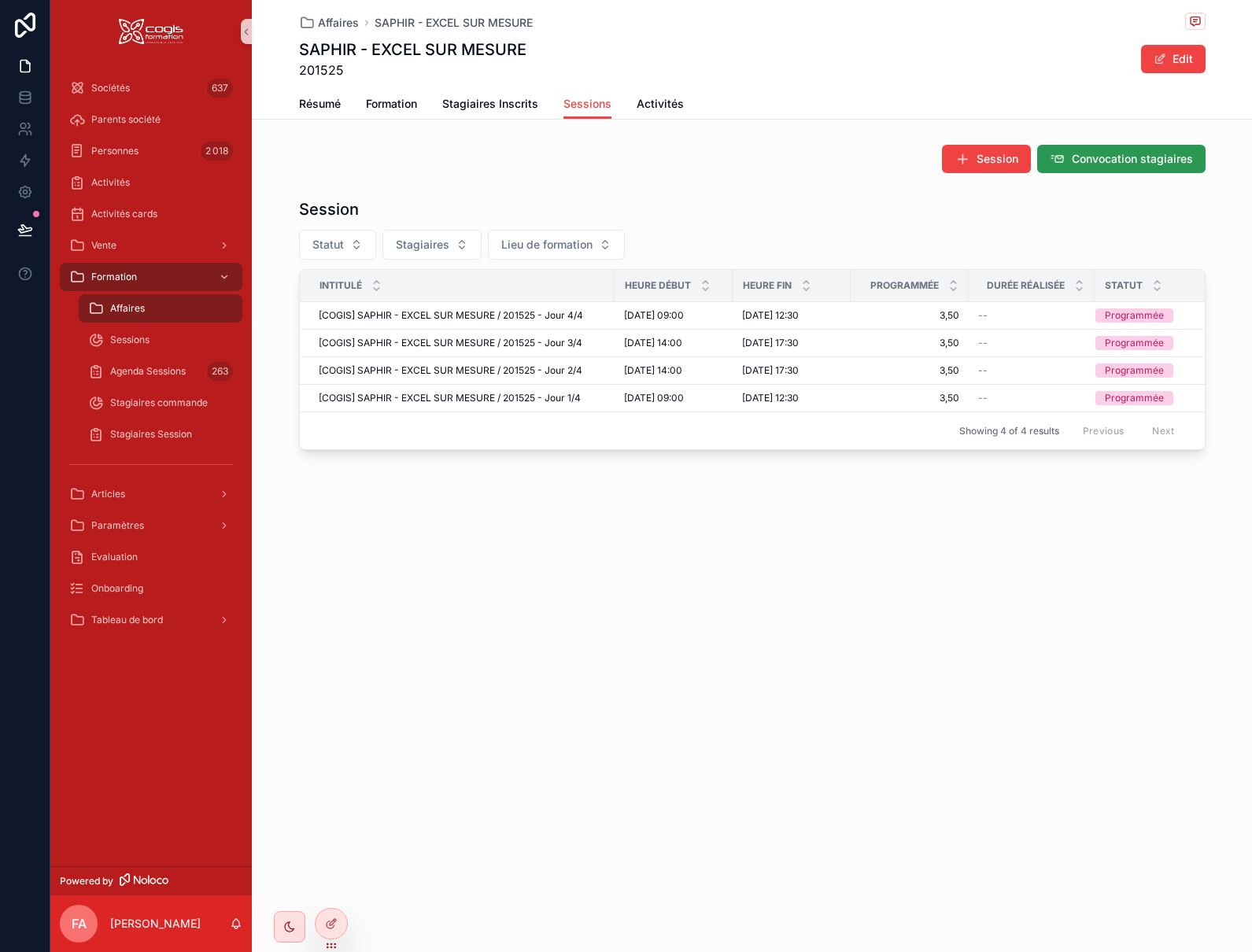
click at [1159, 156] on span "Convocation stagiaires" at bounding box center [1133, 159] width 121 height 15
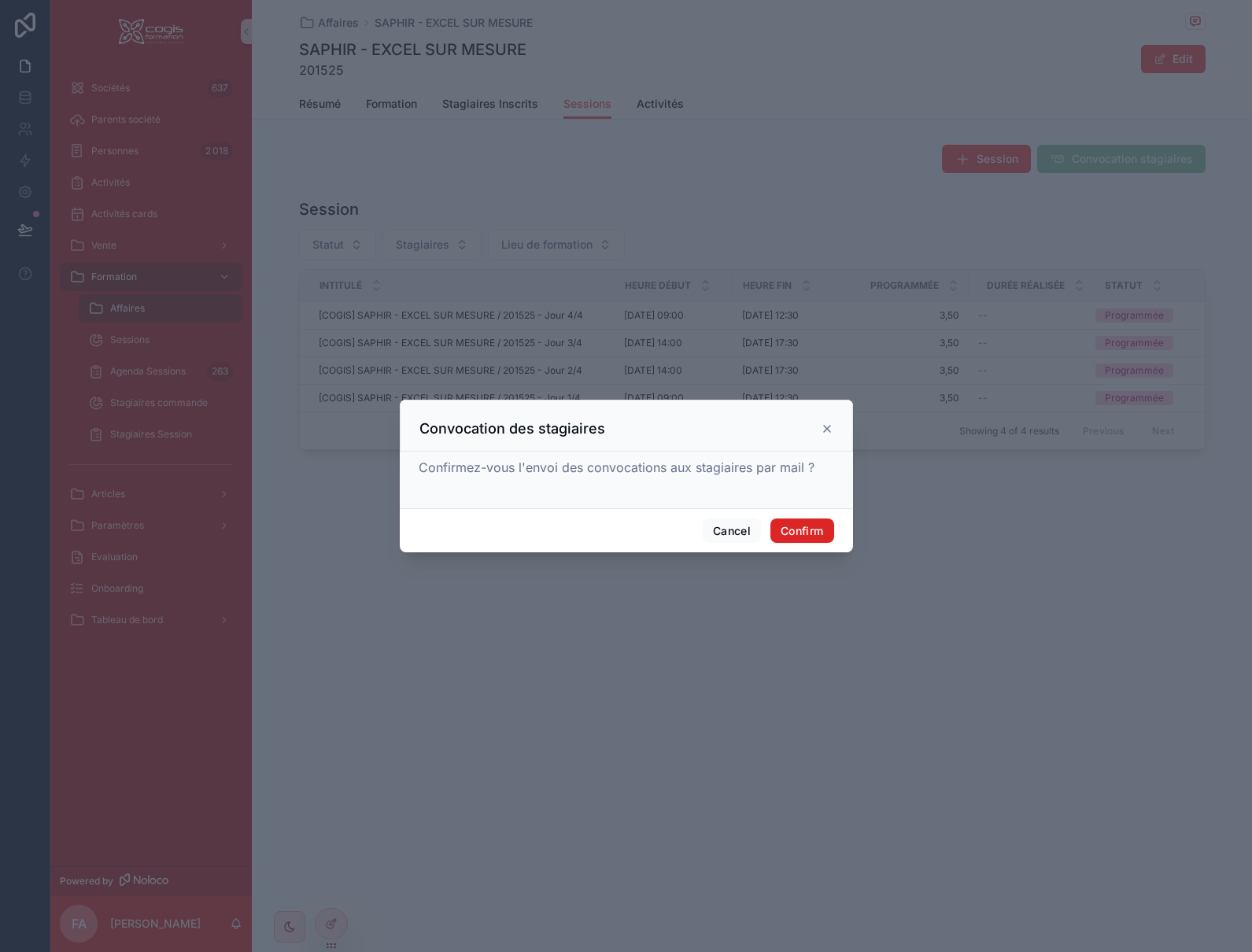
click at [795, 538] on button "Confirm" at bounding box center [802, 531] width 63 height 25
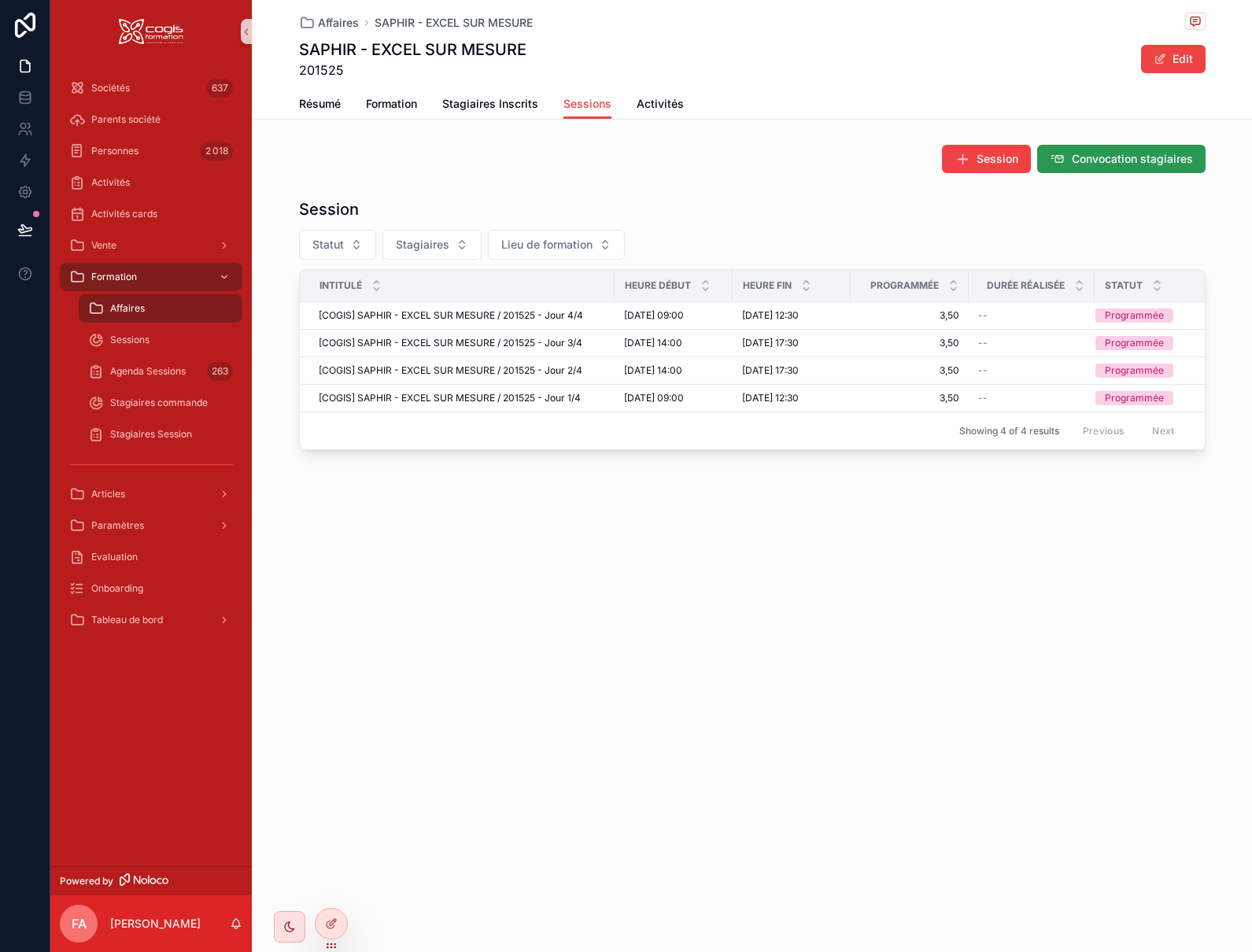
click at [1114, 156] on span "Convocation stagiaires" at bounding box center [1133, 159] width 121 height 15
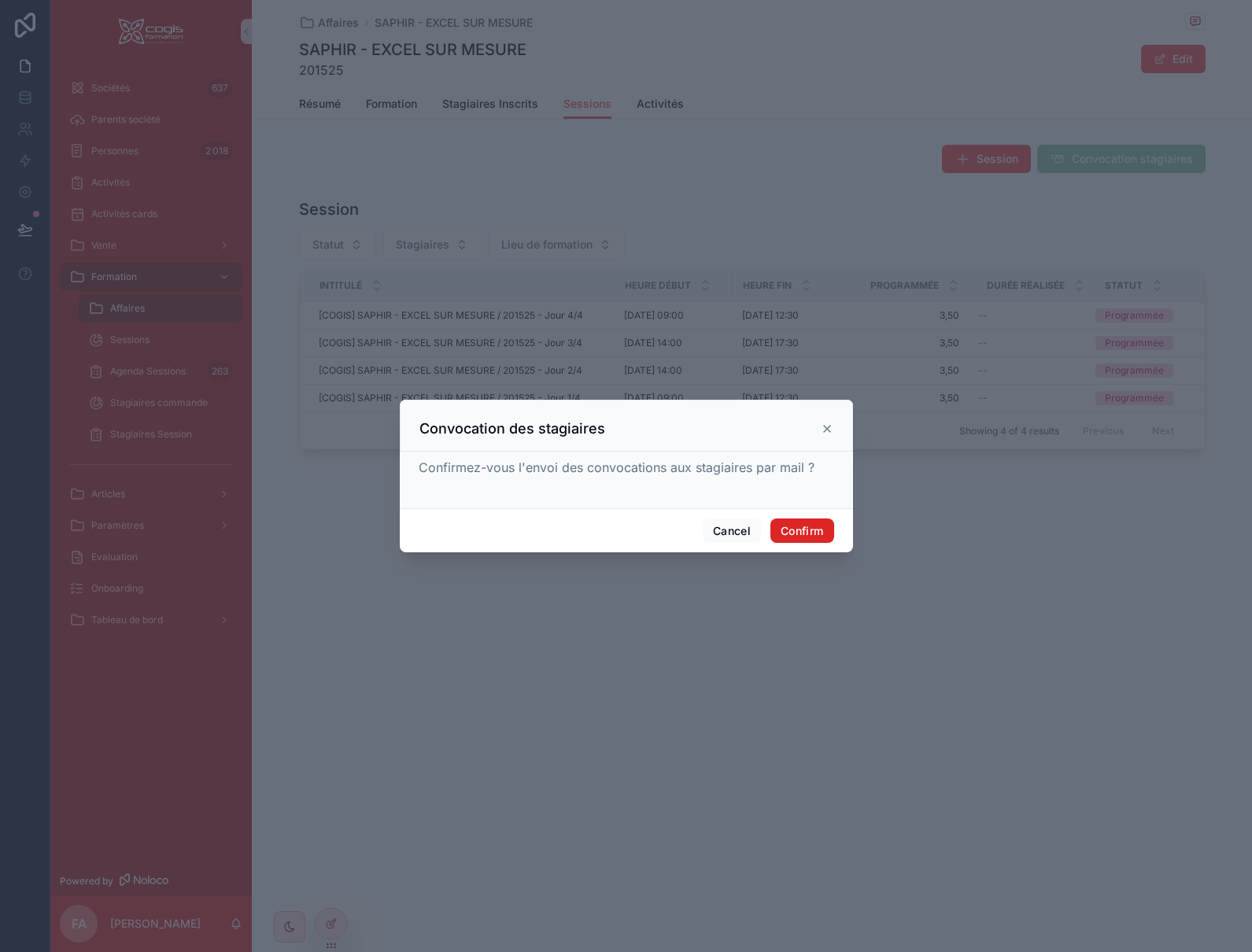
click at [808, 530] on button "Confirm" at bounding box center [802, 531] width 63 height 25
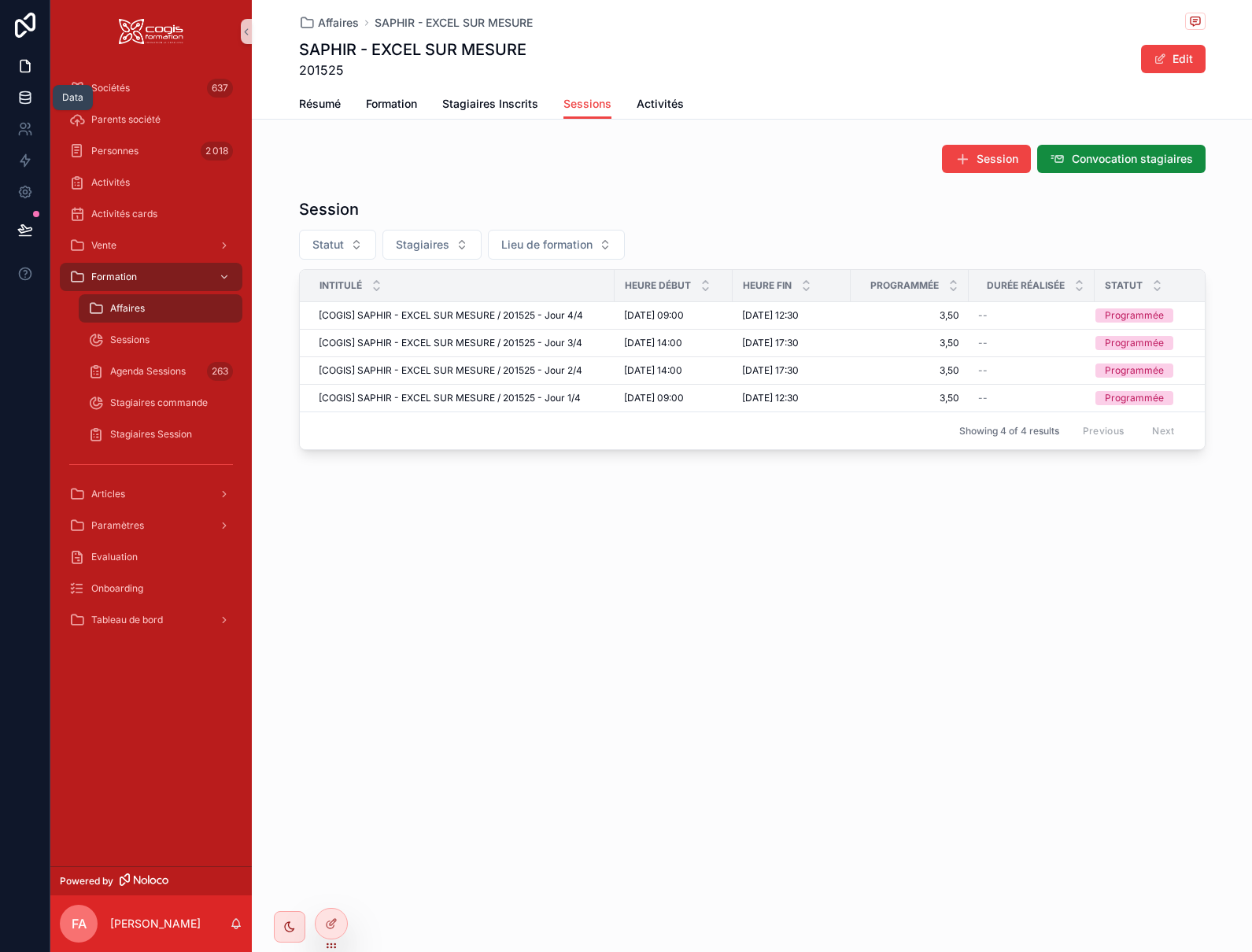
click at [24, 96] on icon at bounding box center [25, 94] width 11 height 4
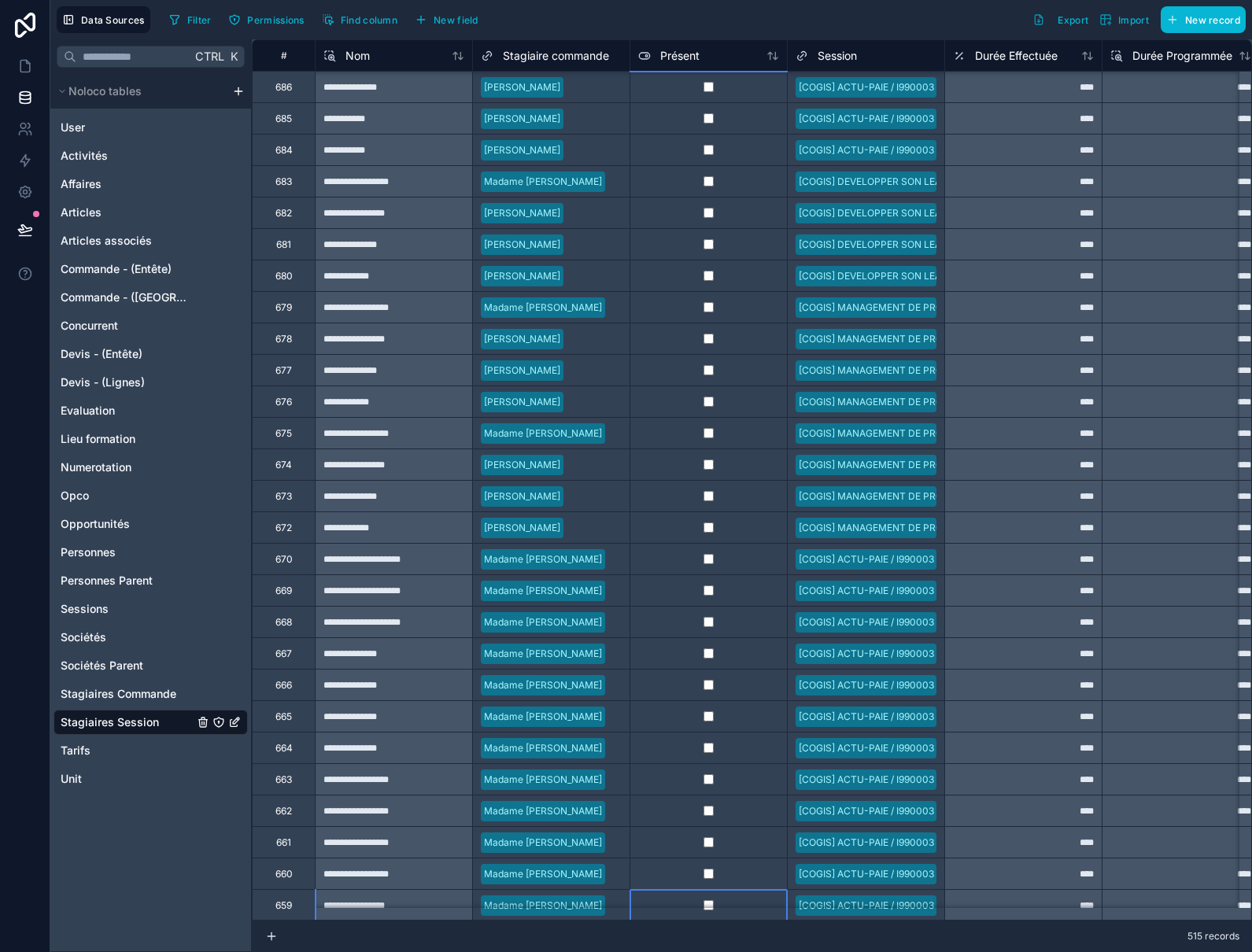
scroll to position [13, 0]
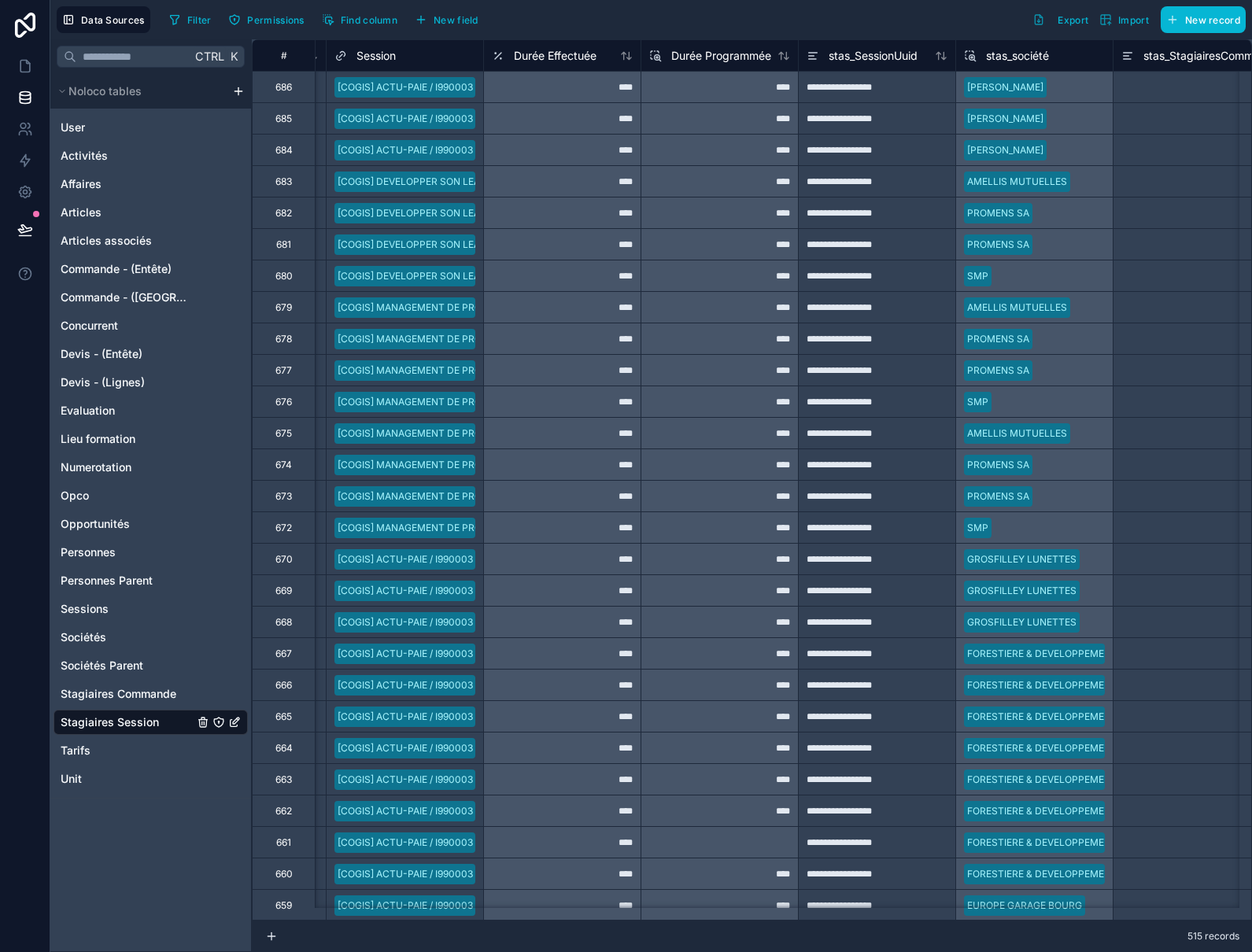
scroll to position [0, 514]
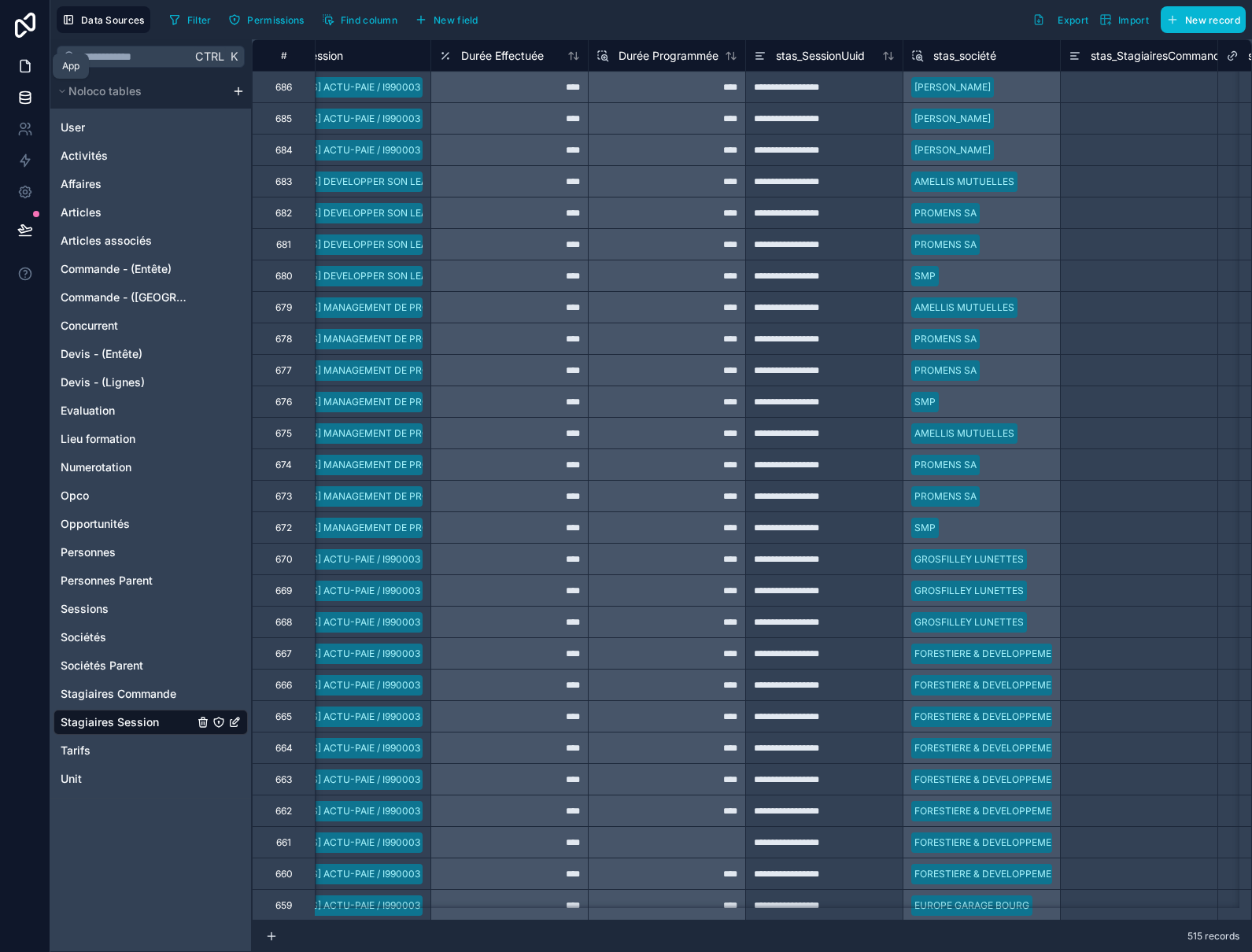
click at [25, 61] on icon at bounding box center [25, 66] width 15 height 15
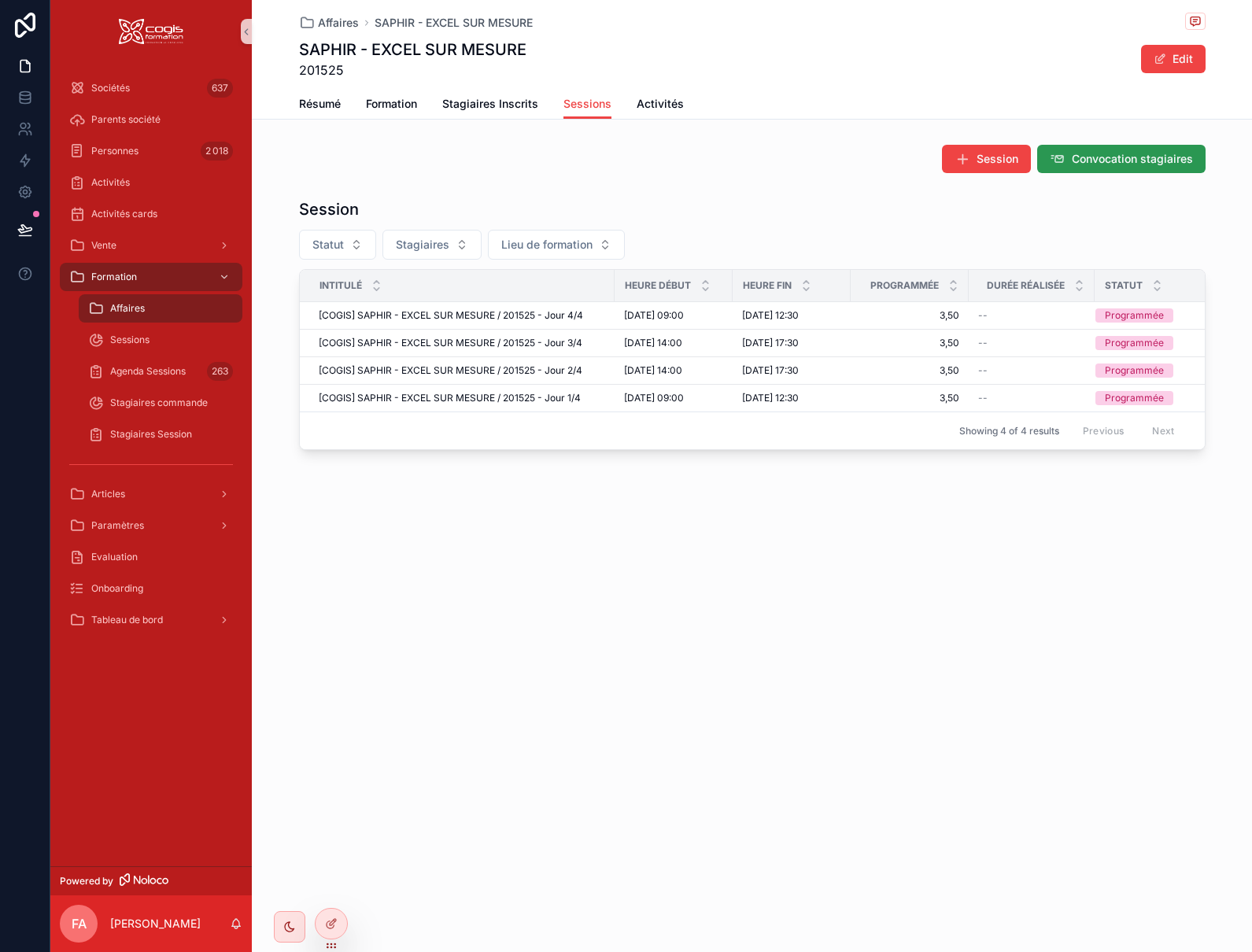
click at [1113, 150] on button "Convocation stagiaires" at bounding box center [1121, 159] width 168 height 29
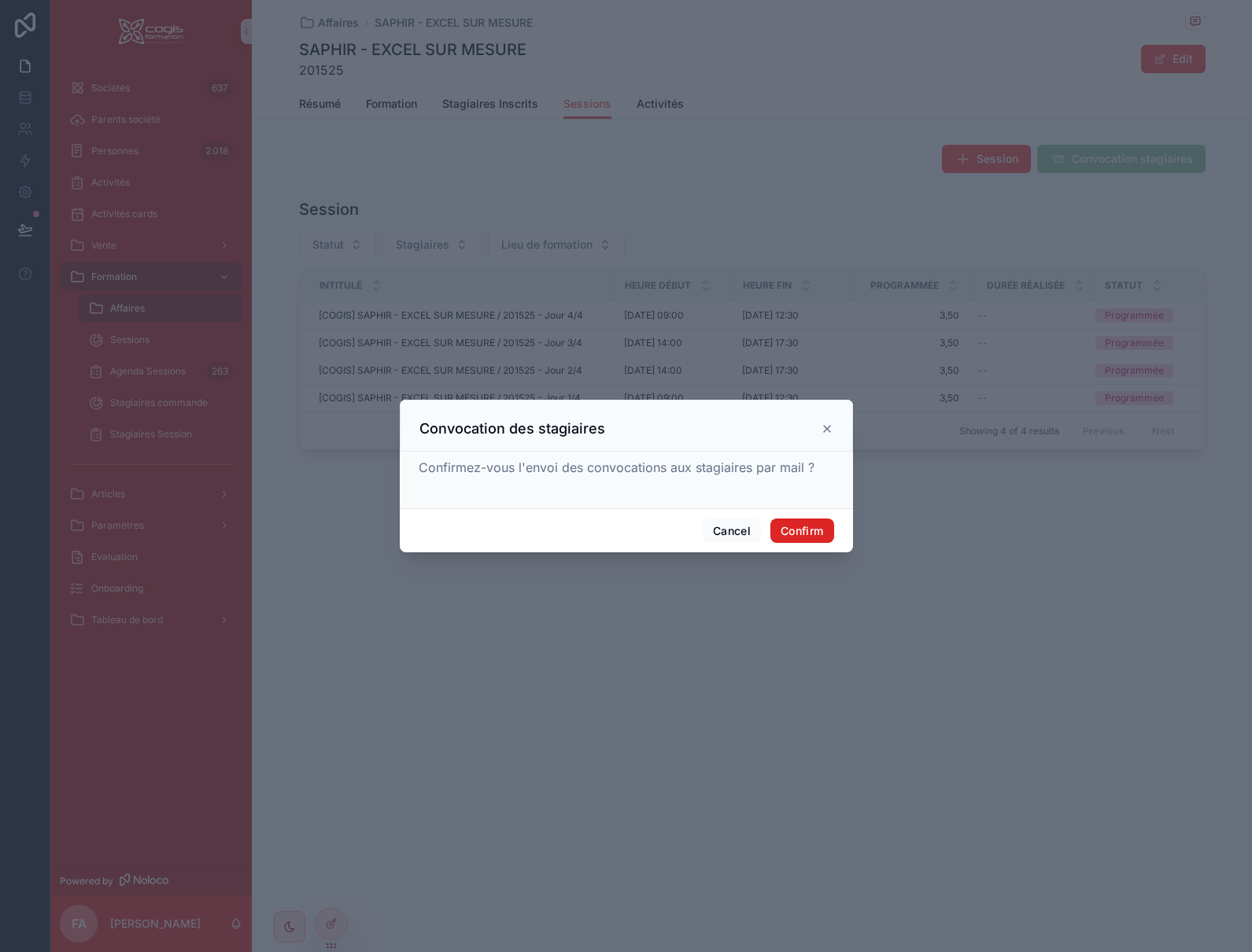
click at [817, 526] on button "Confirm" at bounding box center [802, 531] width 63 height 25
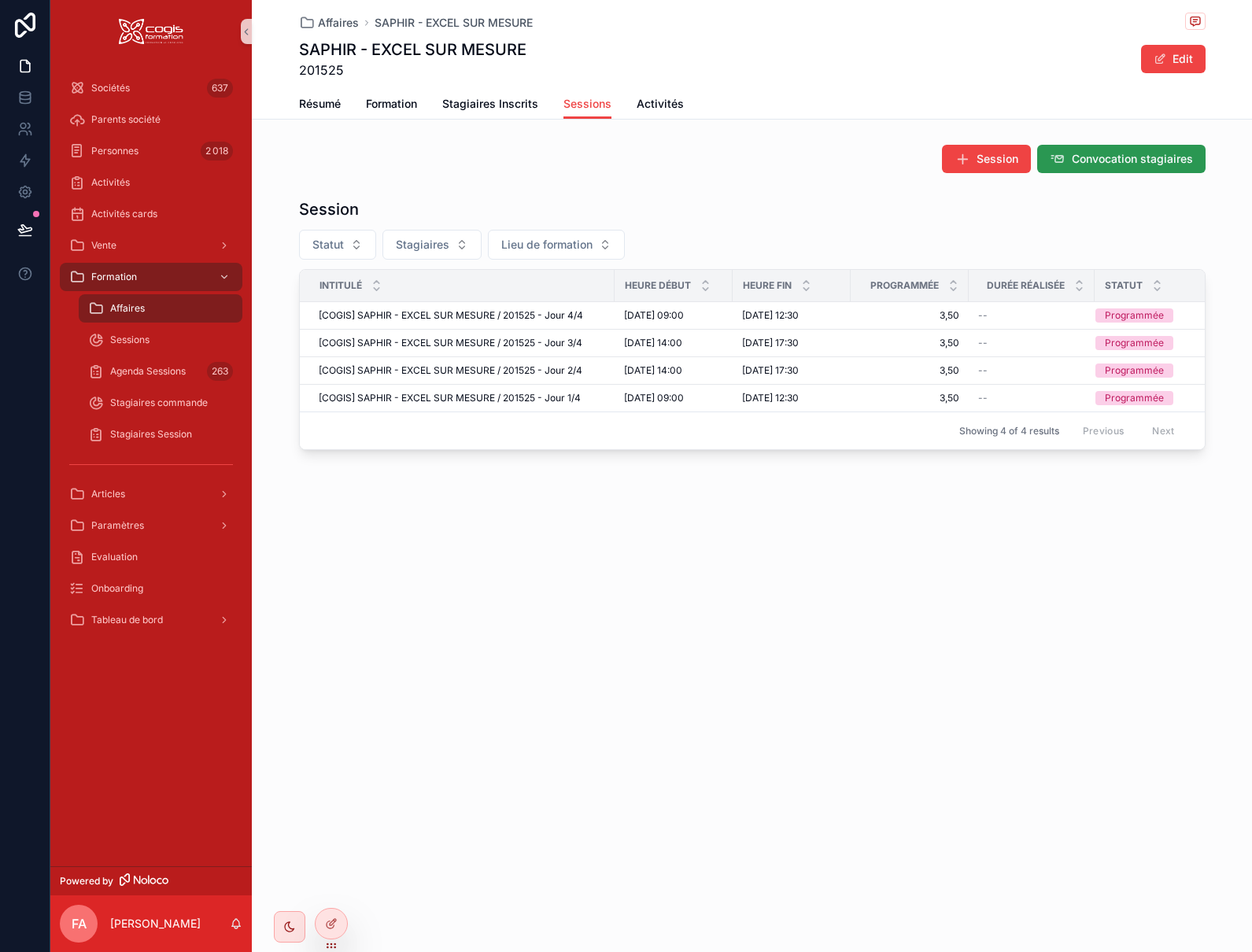
click at [1104, 149] on button "Convocation stagiaires" at bounding box center [1121, 159] width 168 height 29
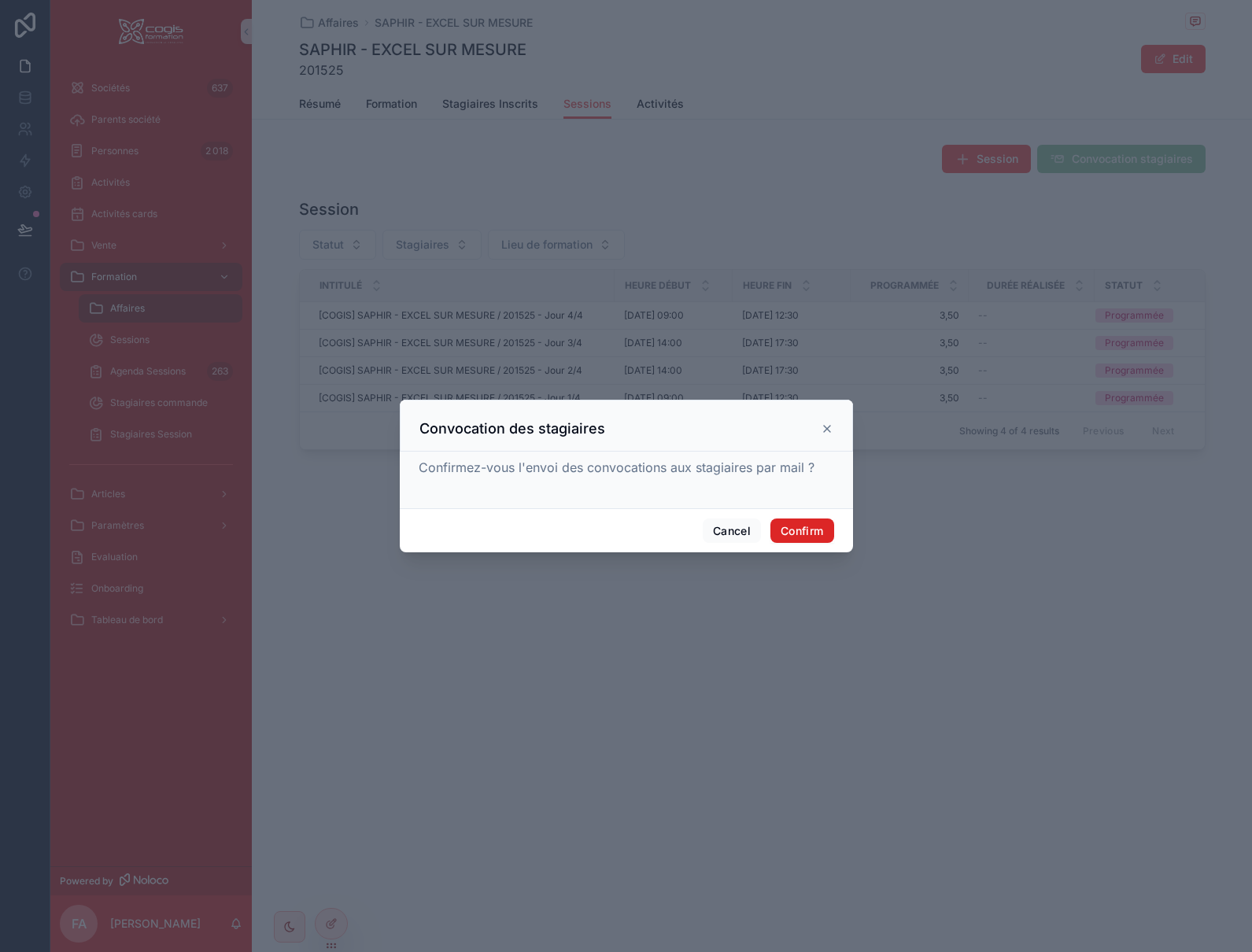
click at [799, 531] on button "Confirm" at bounding box center [802, 531] width 63 height 25
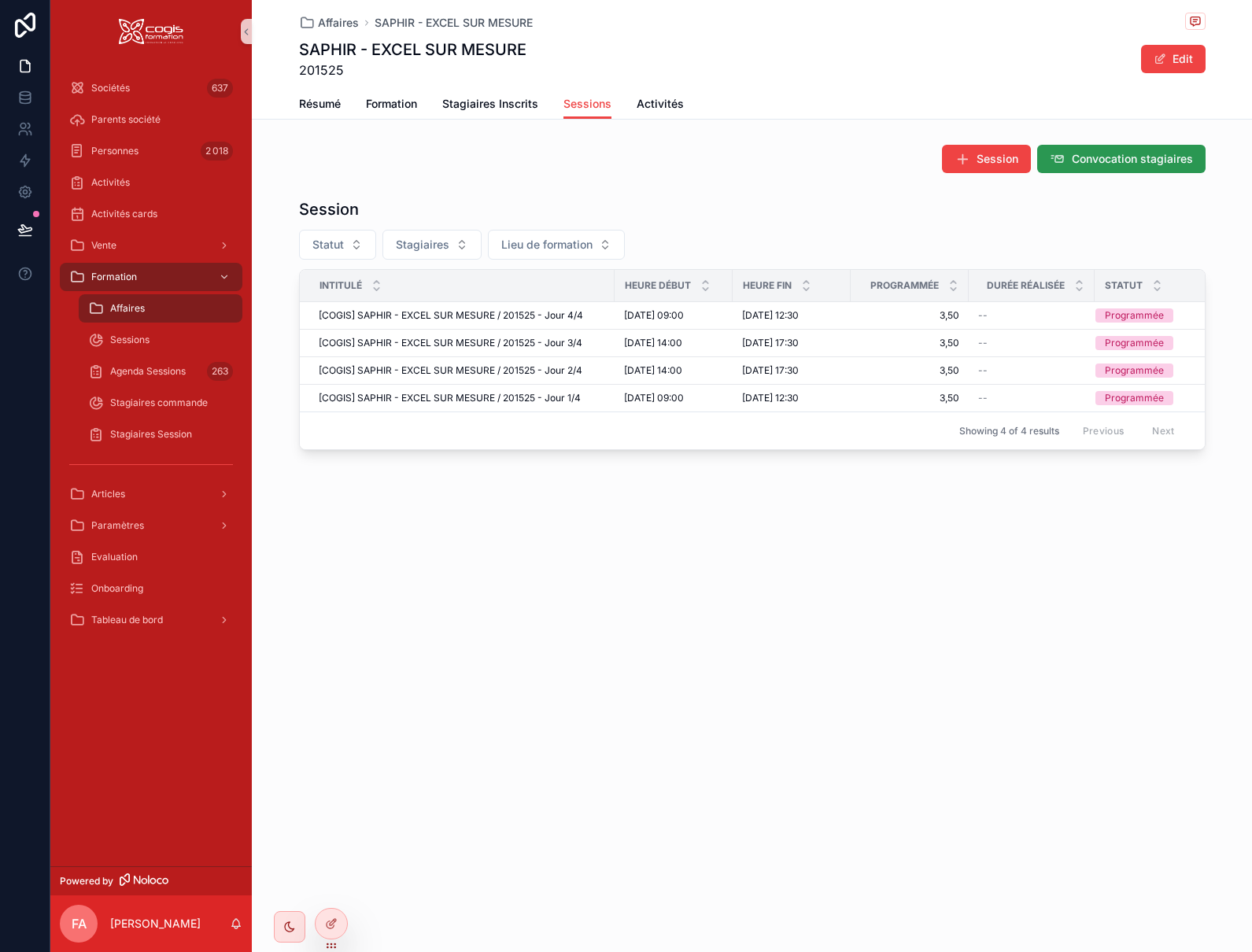
click at [1101, 163] on span "Convocation stagiaires" at bounding box center [1133, 159] width 121 height 15
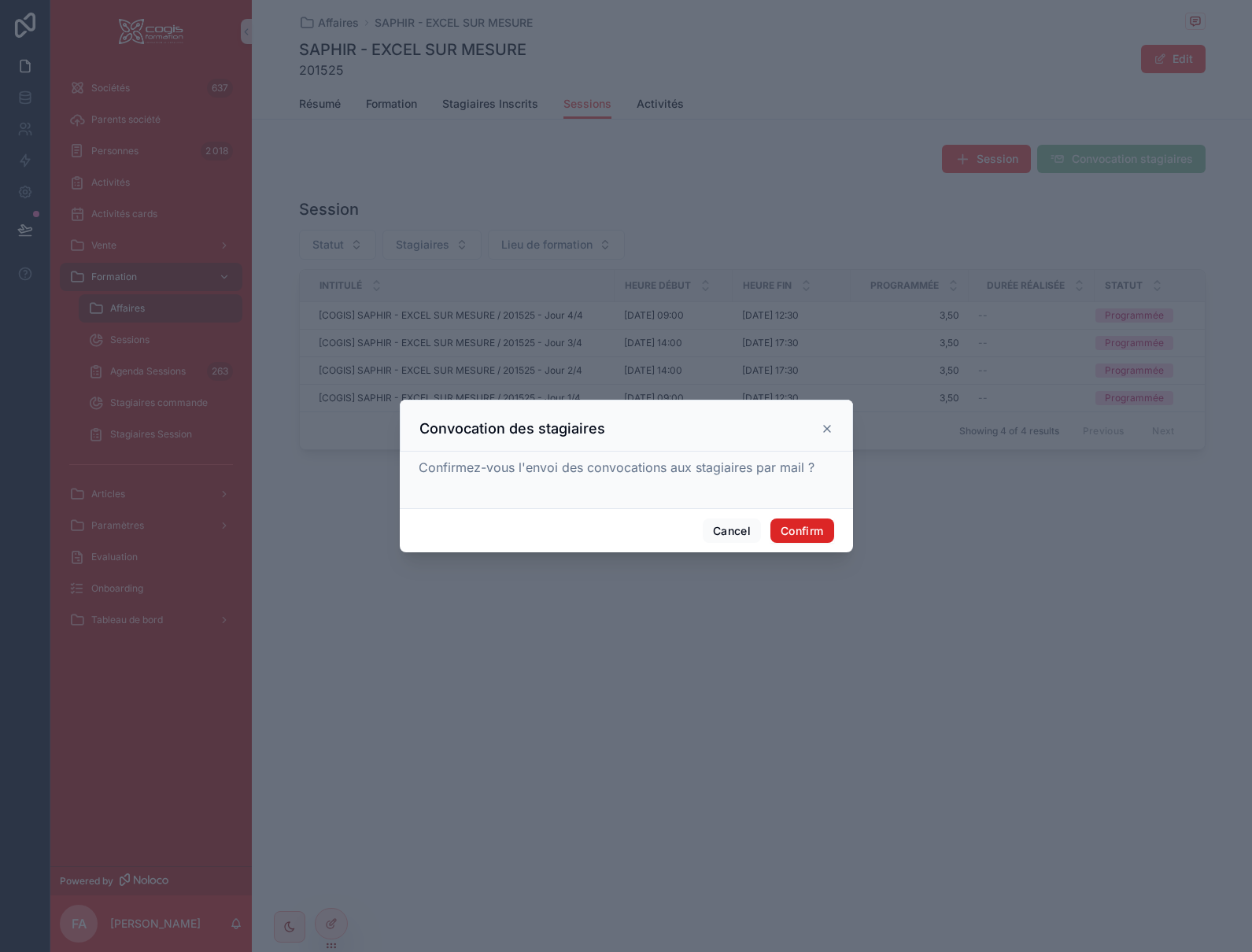
click at [787, 533] on button "Confirm" at bounding box center [802, 531] width 63 height 25
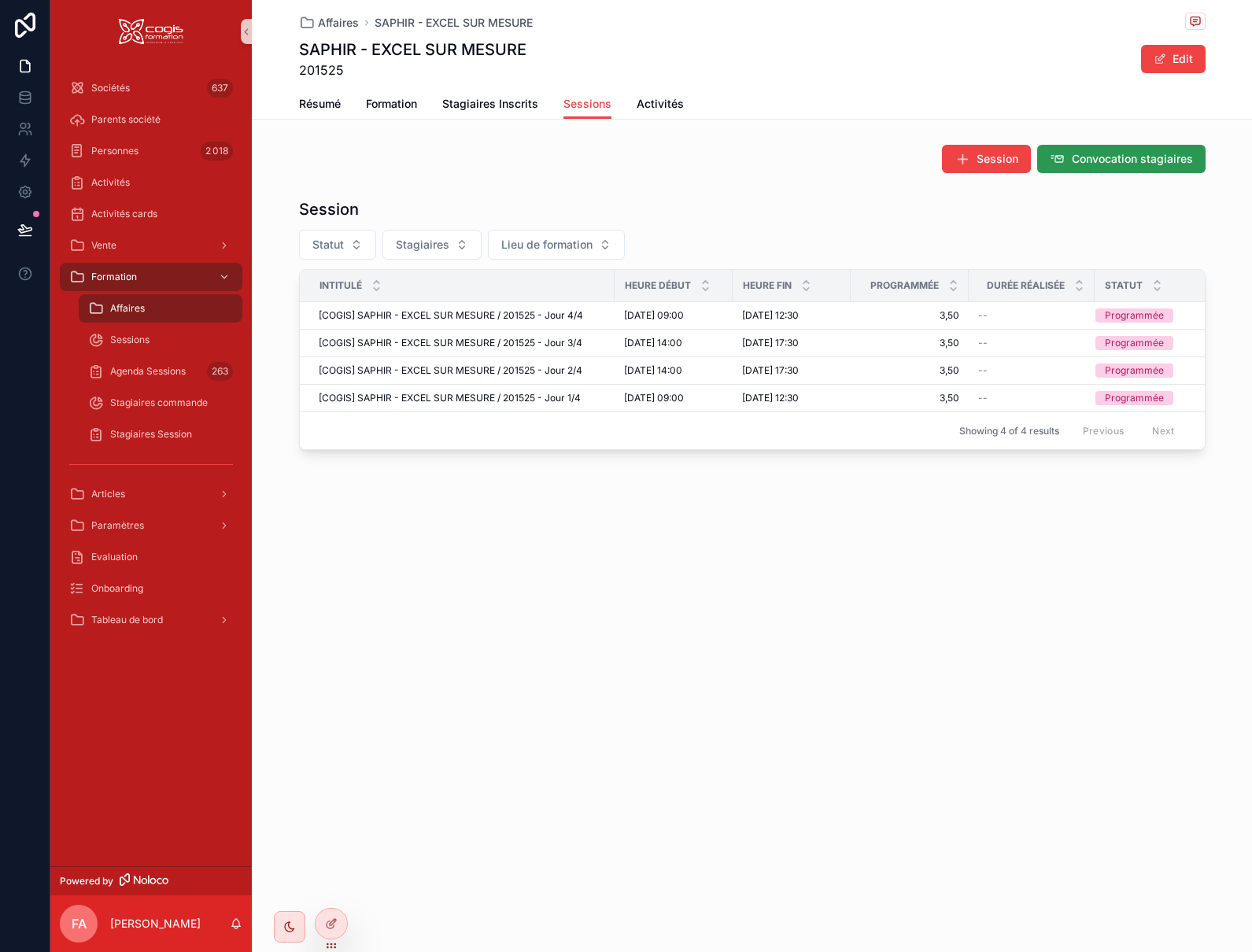
click at [1149, 158] on span "Convocation stagiaires" at bounding box center [1133, 159] width 121 height 15
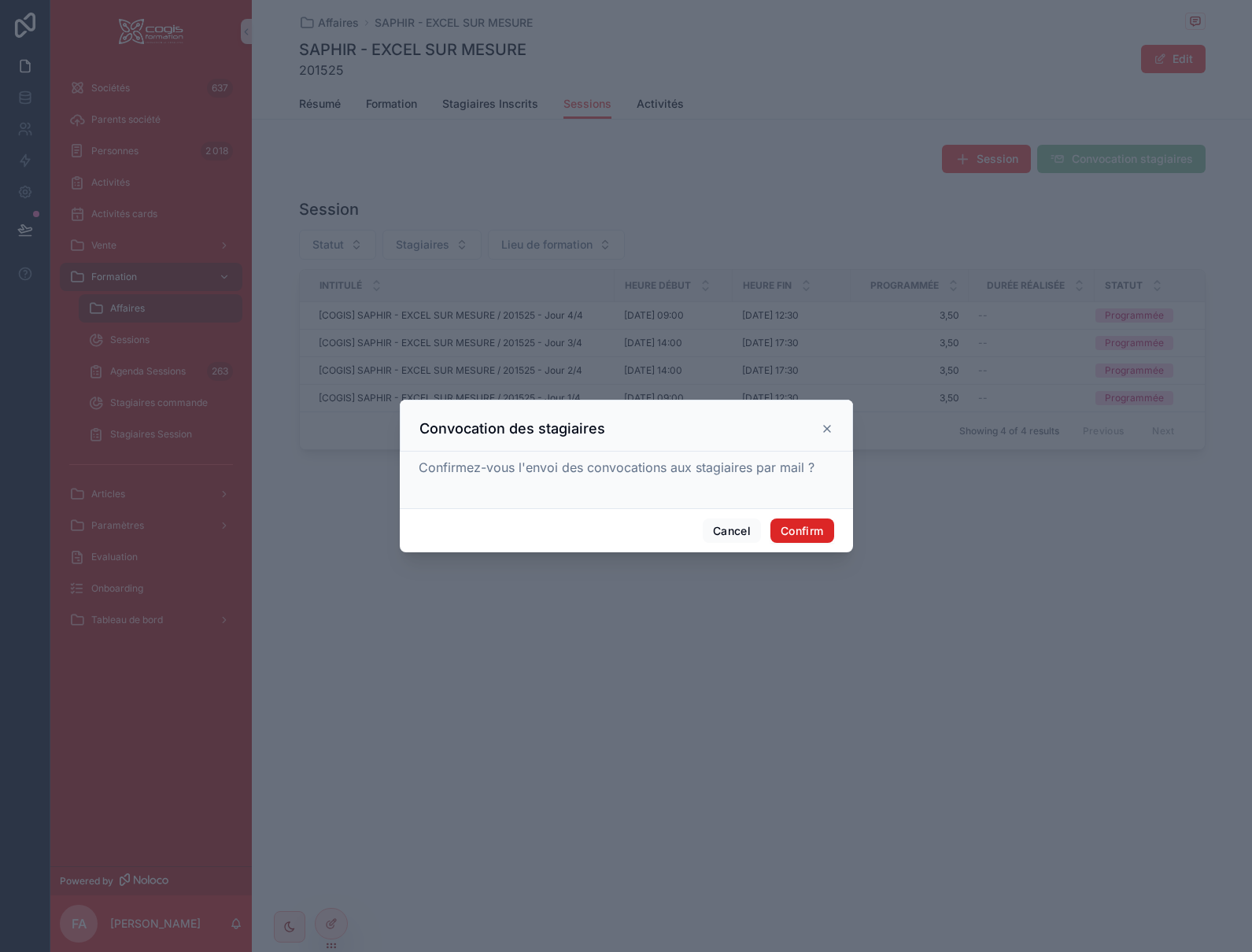
click at [813, 523] on button "Confirm" at bounding box center [802, 531] width 63 height 25
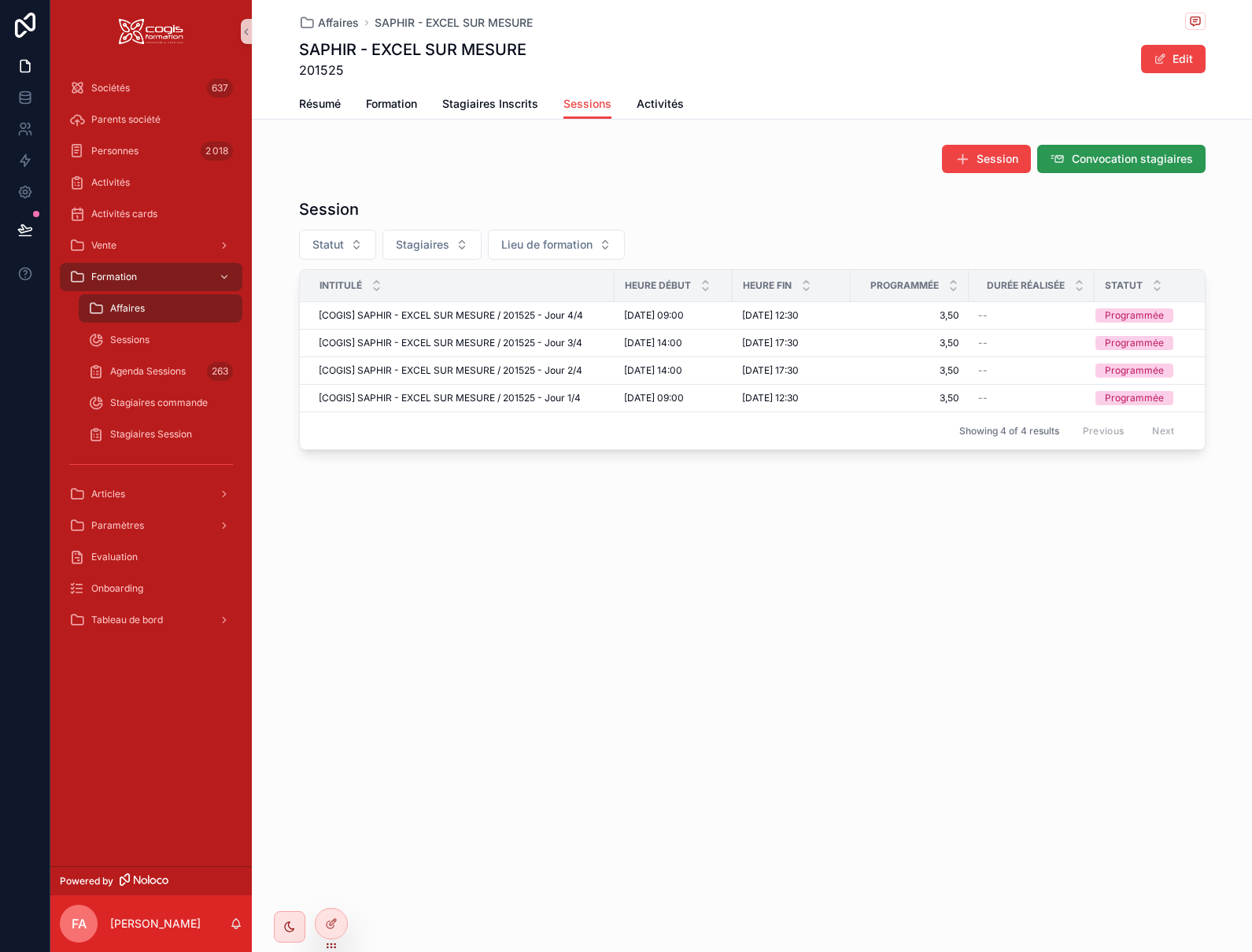
click at [1157, 159] on span "Convocation stagiaires" at bounding box center [1133, 159] width 121 height 15
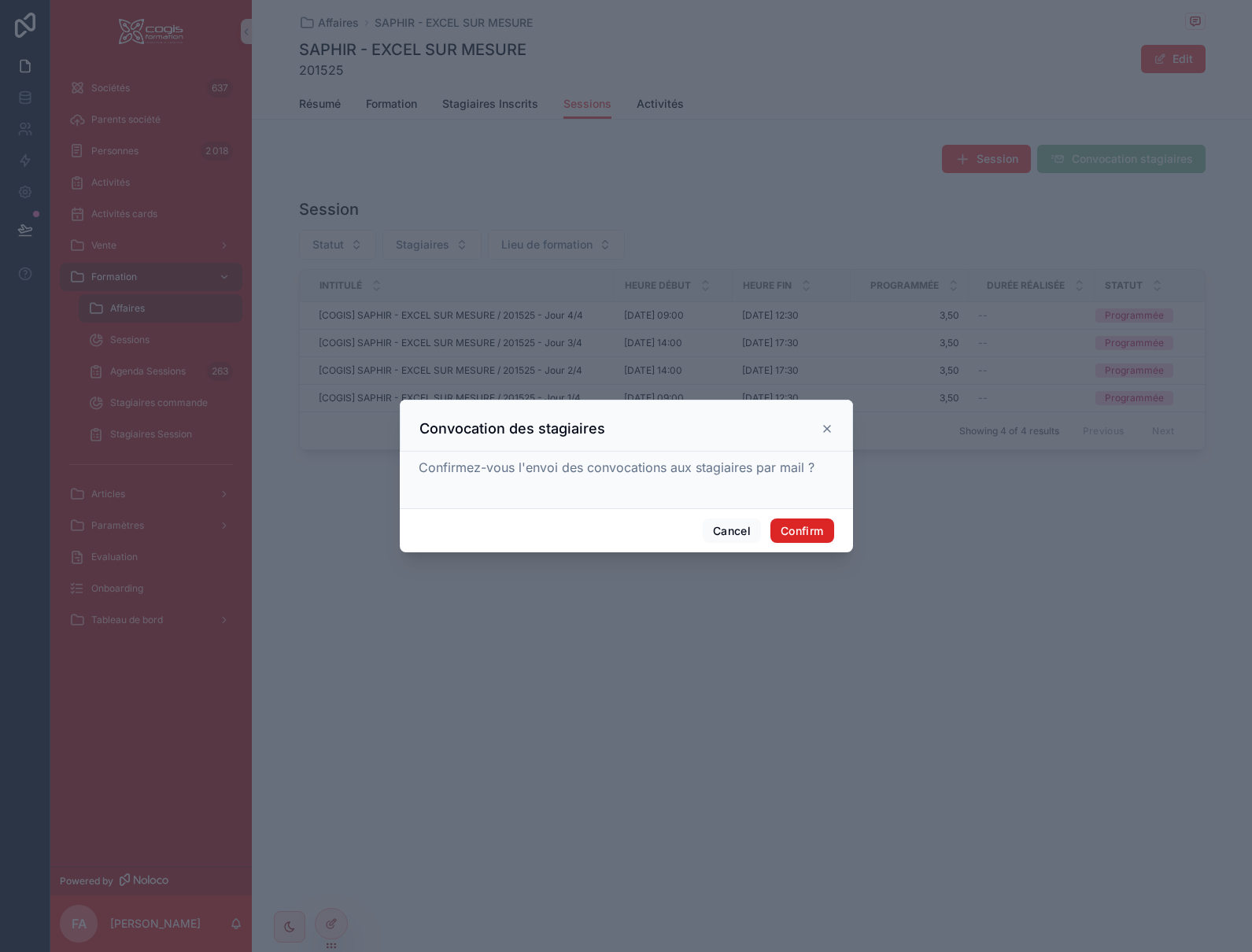
click at [791, 535] on button "Confirm" at bounding box center [802, 531] width 63 height 25
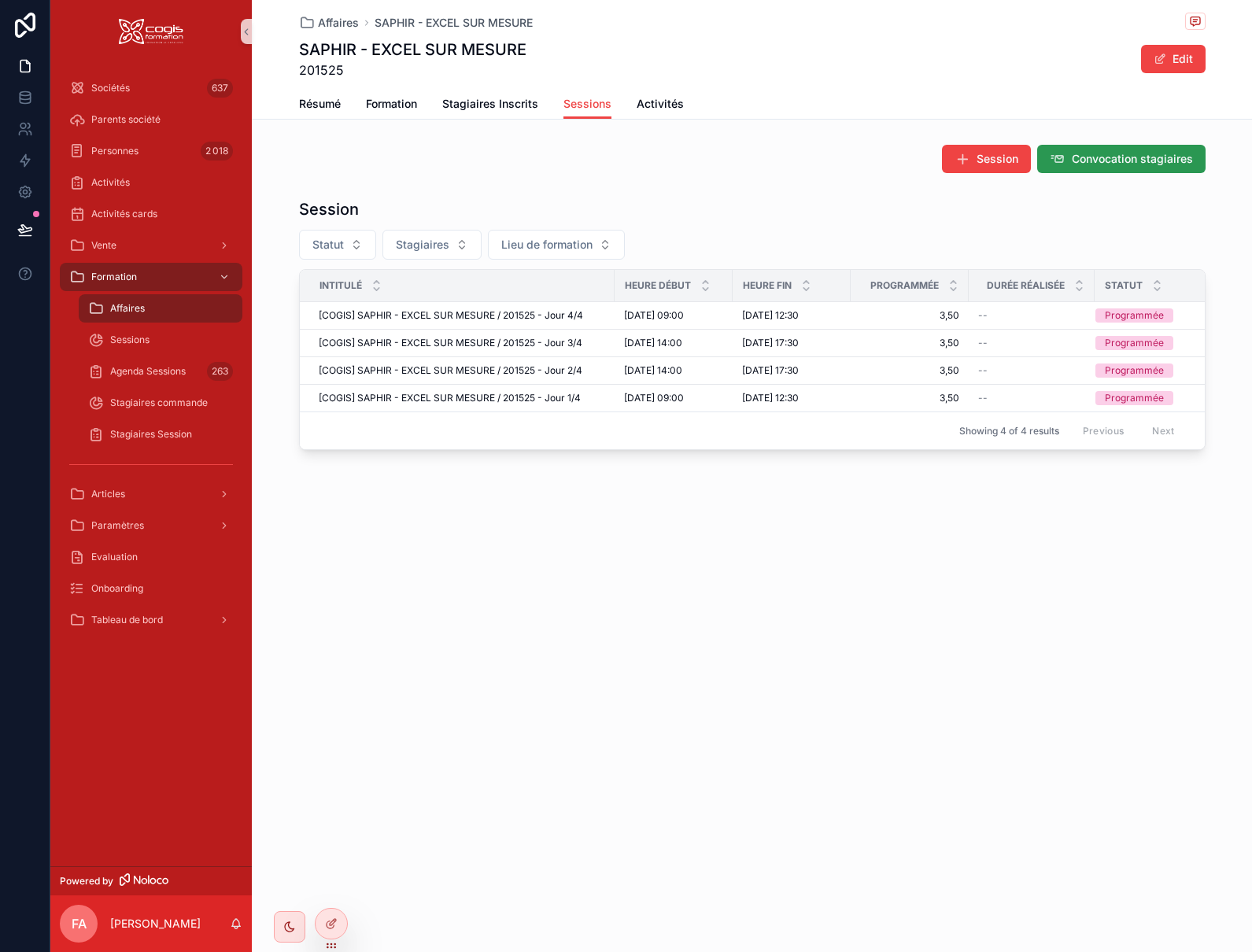
click at [1125, 155] on span "Convocation stagiaires" at bounding box center [1133, 159] width 121 height 15
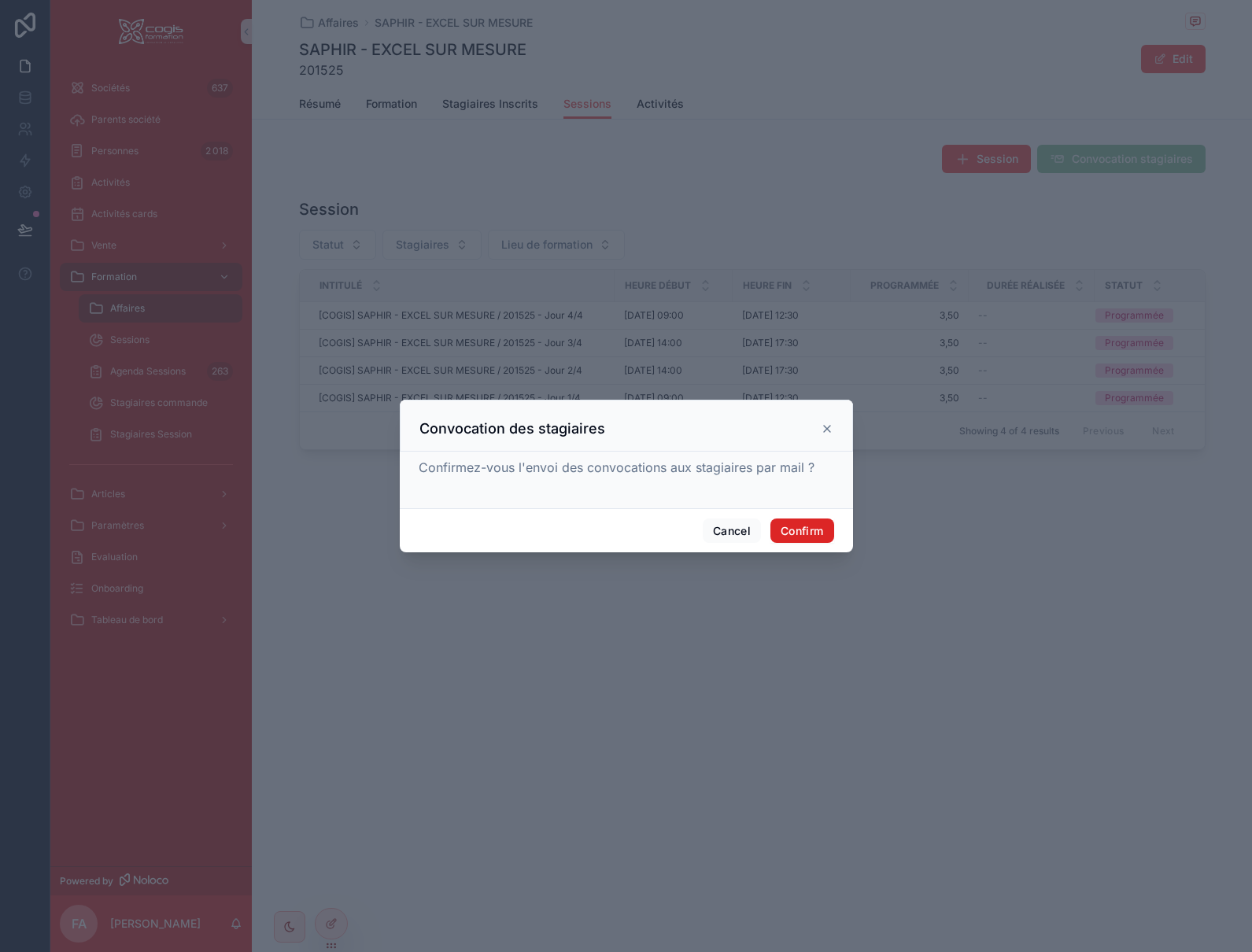
click at [796, 535] on button "Confirm" at bounding box center [802, 531] width 63 height 25
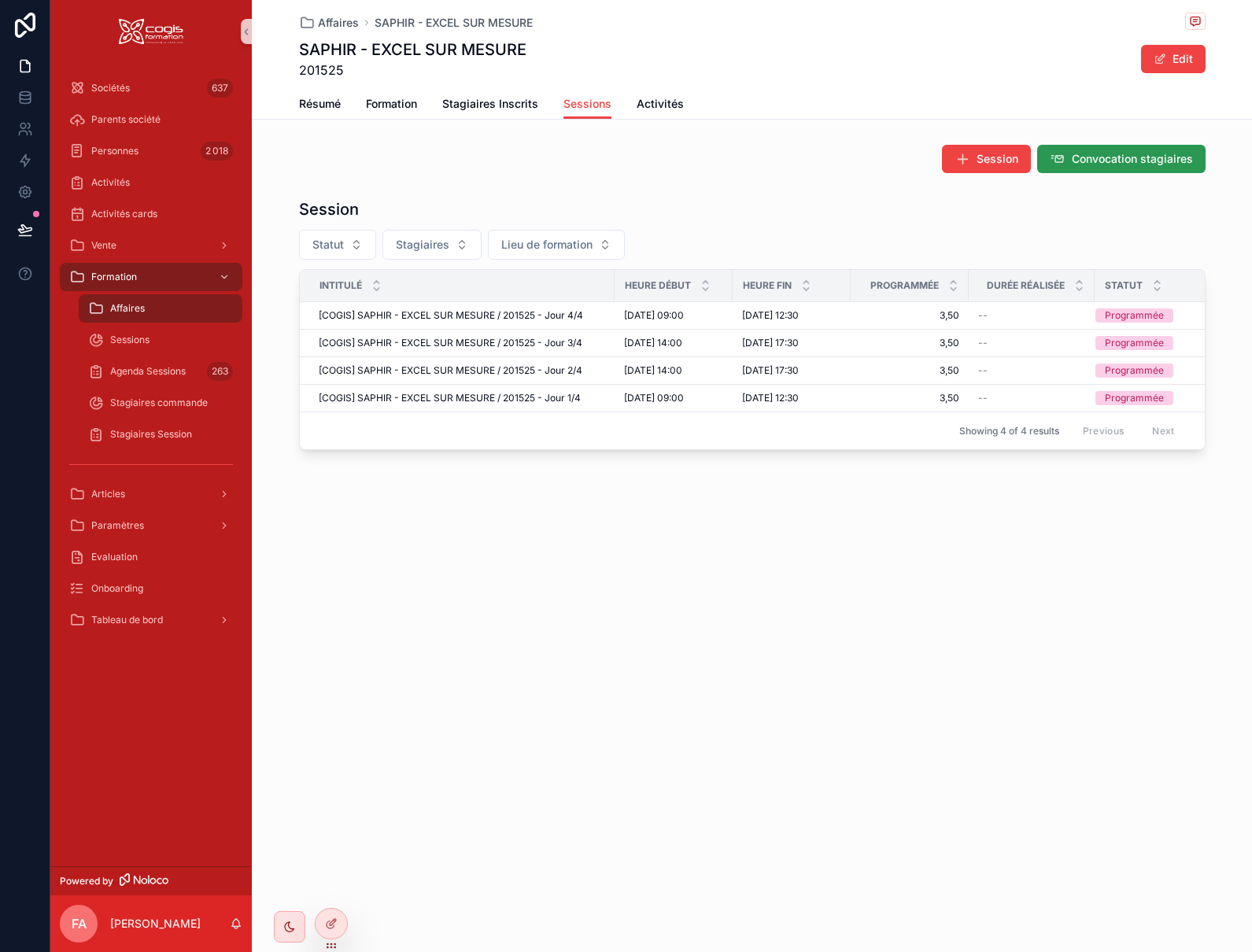
click at [1110, 151] on span "Convocation stagiaires" at bounding box center [1133, 159] width 121 height 15
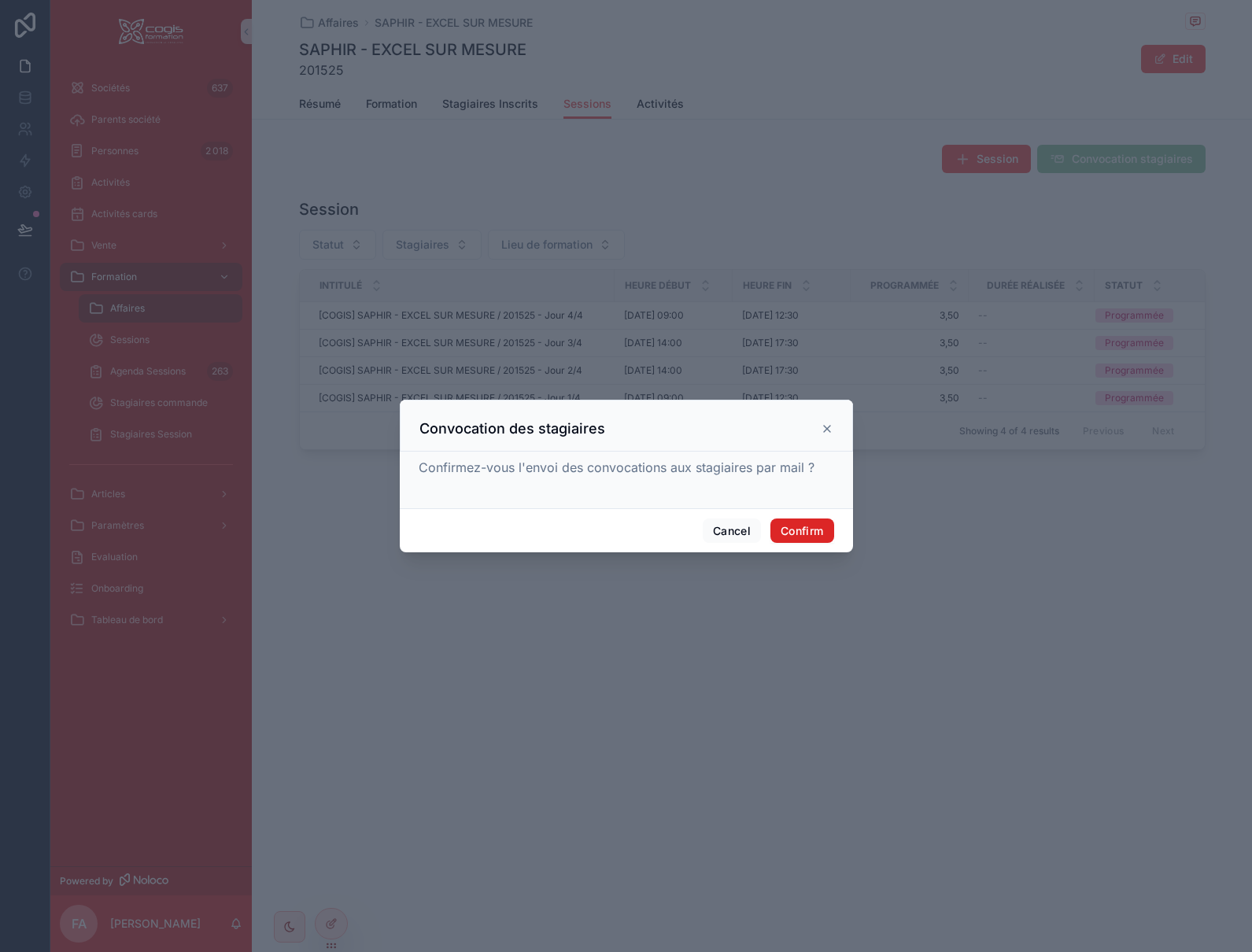
click at [800, 526] on button "Confirm" at bounding box center [802, 531] width 63 height 25
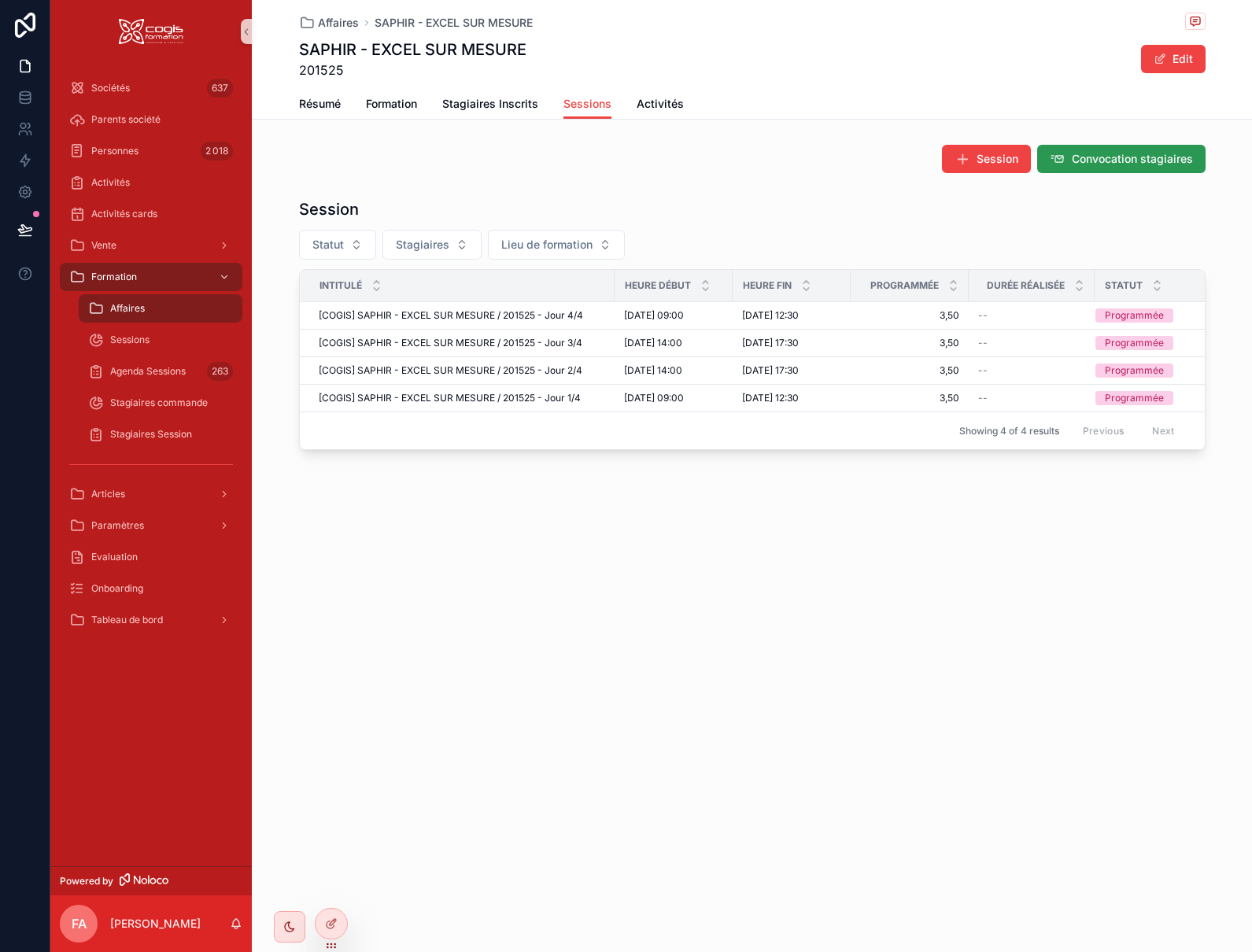
click at [1154, 150] on button "Convocation stagiaires" at bounding box center [1121, 159] width 168 height 29
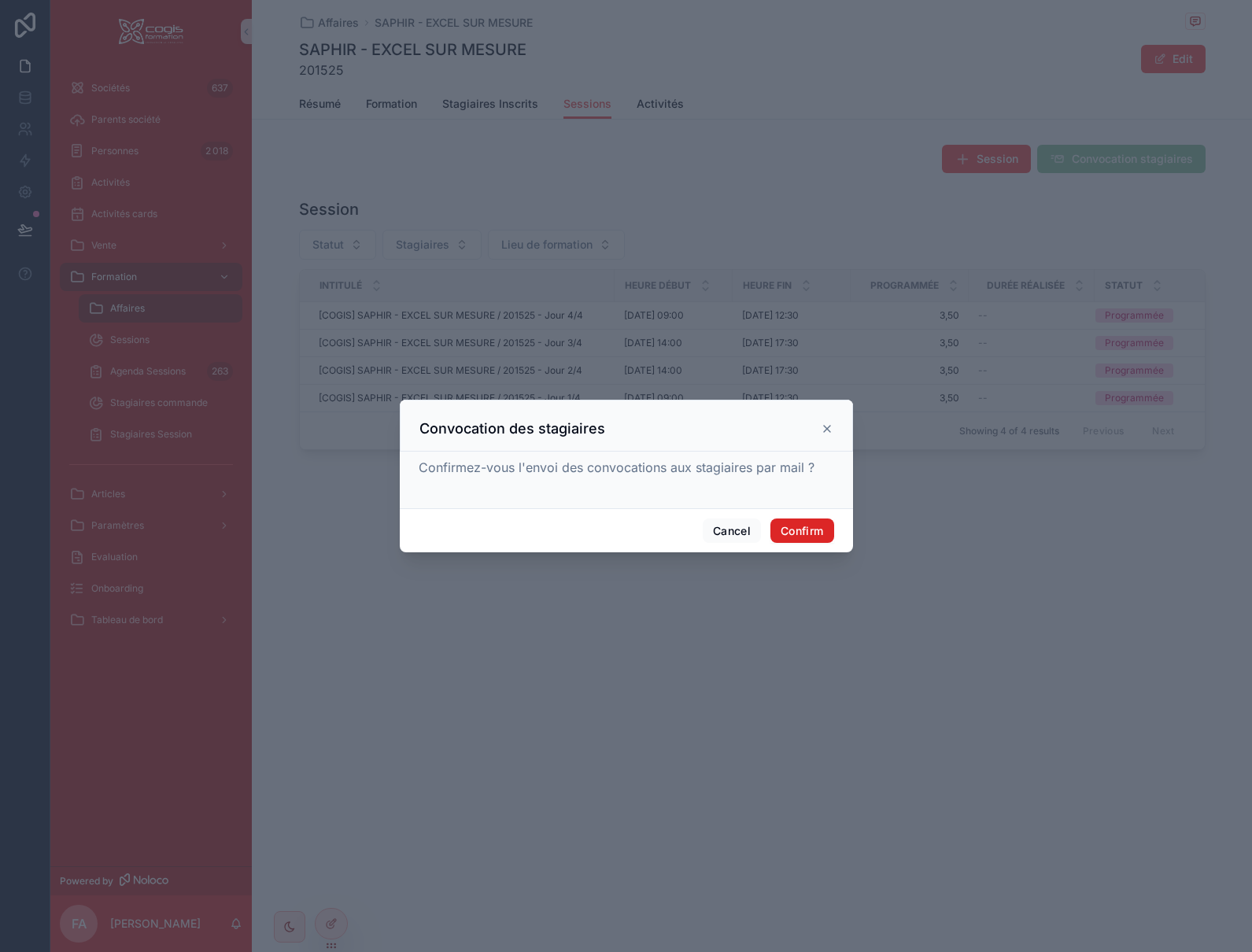
click at [802, 532] on button "Confirm" at bounding box center [802, 531] width 63 height 25
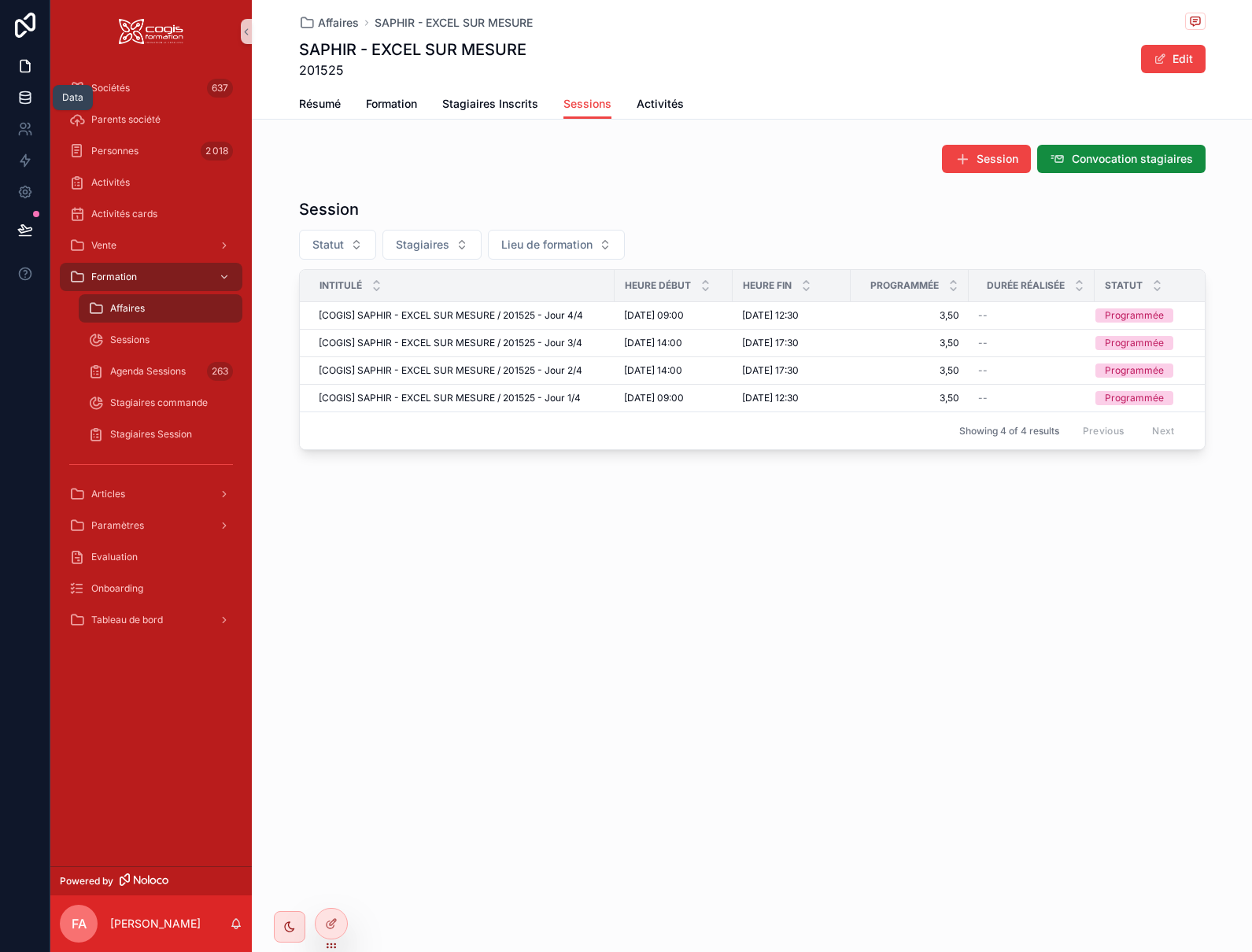
click at [20, 96] on icon at bounding box center [25, 97] width 15 height 15
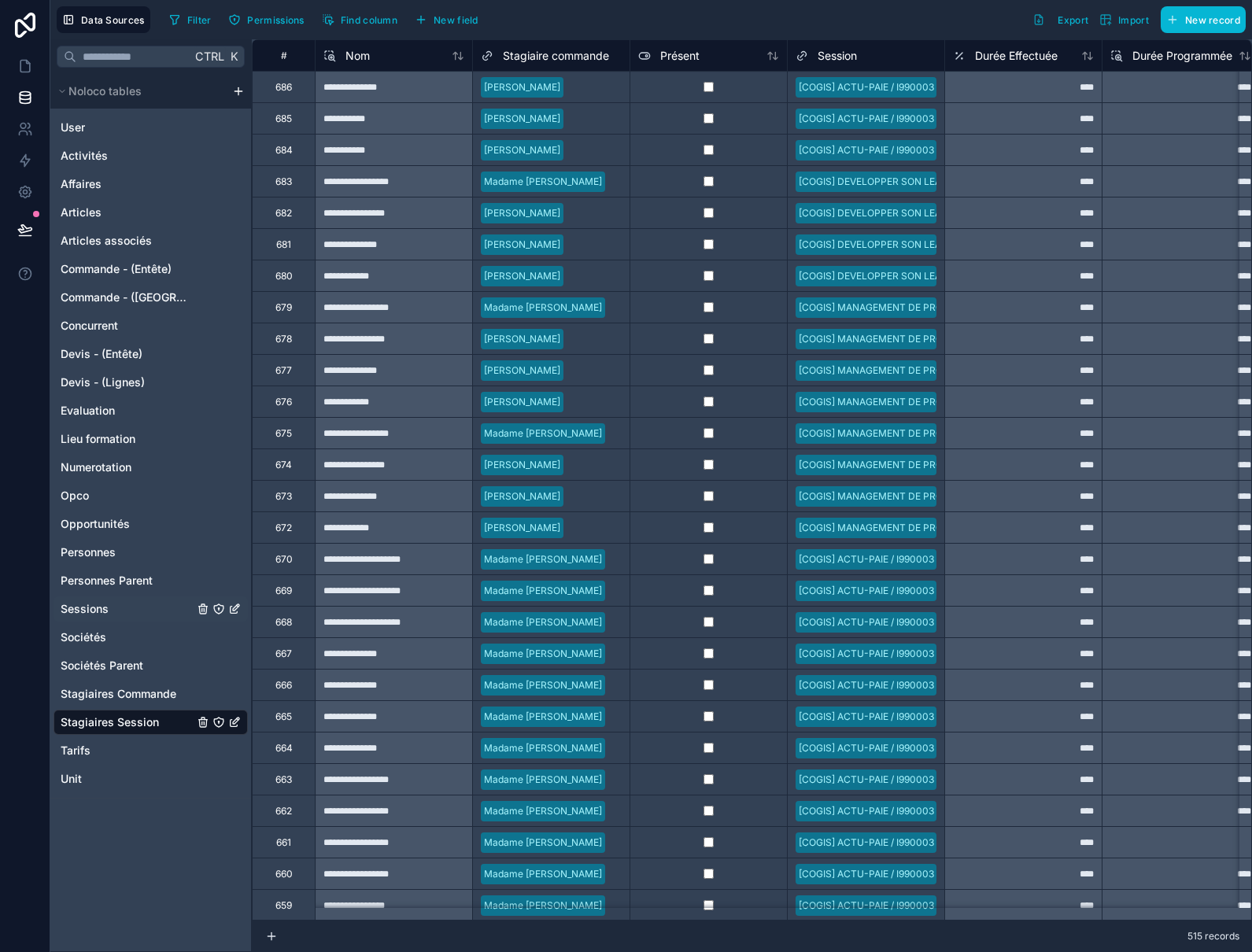
click at [95, 613] on span "Sessions" at bounding box center [84, 609] width 48 height 15
